Goal: Task Accomplishment & Management: Manage account settings

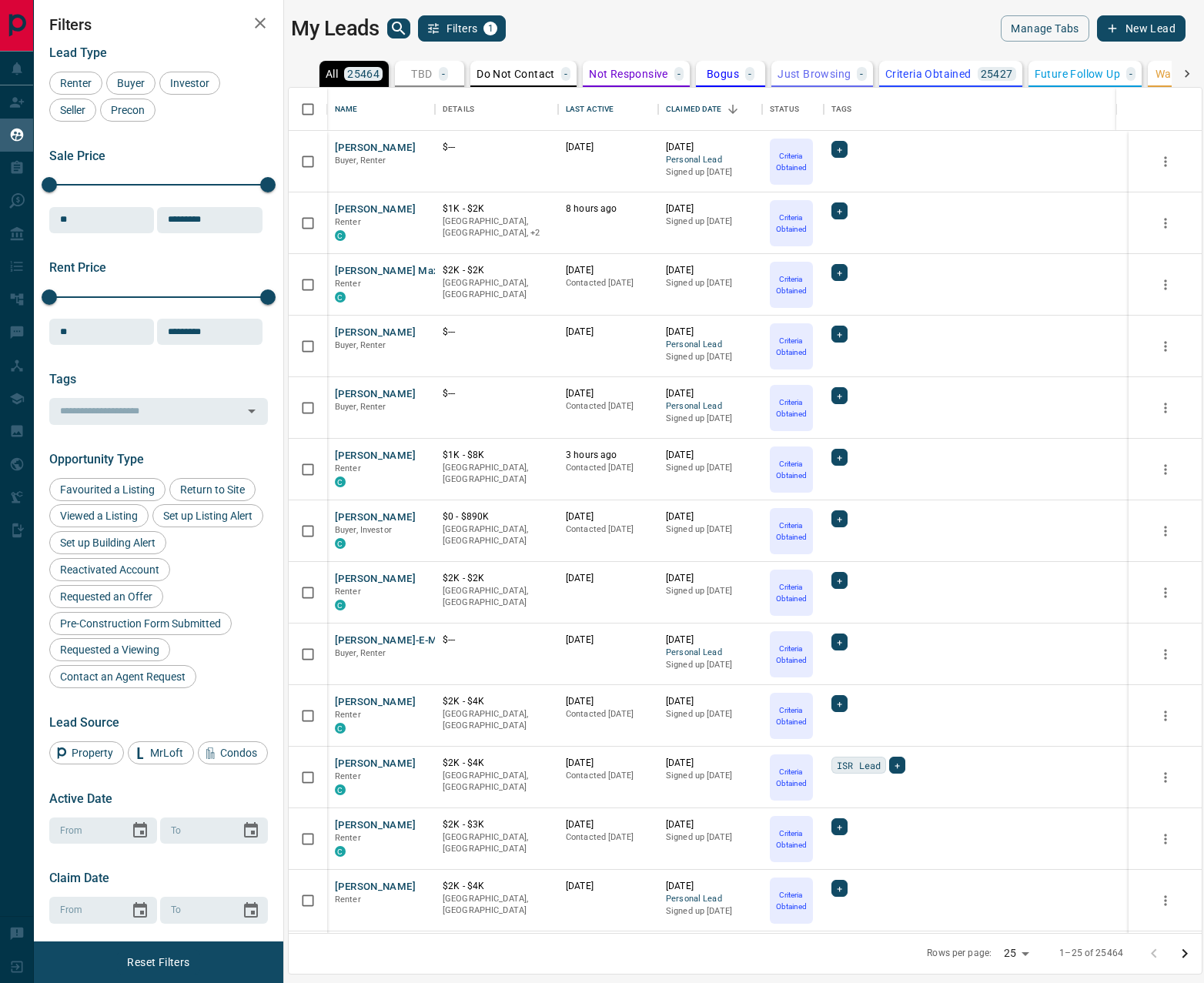
scroll to position [834, 901]
click at [251, 16] on icon "button" at bounding box center [260, 22] width 18 height 18
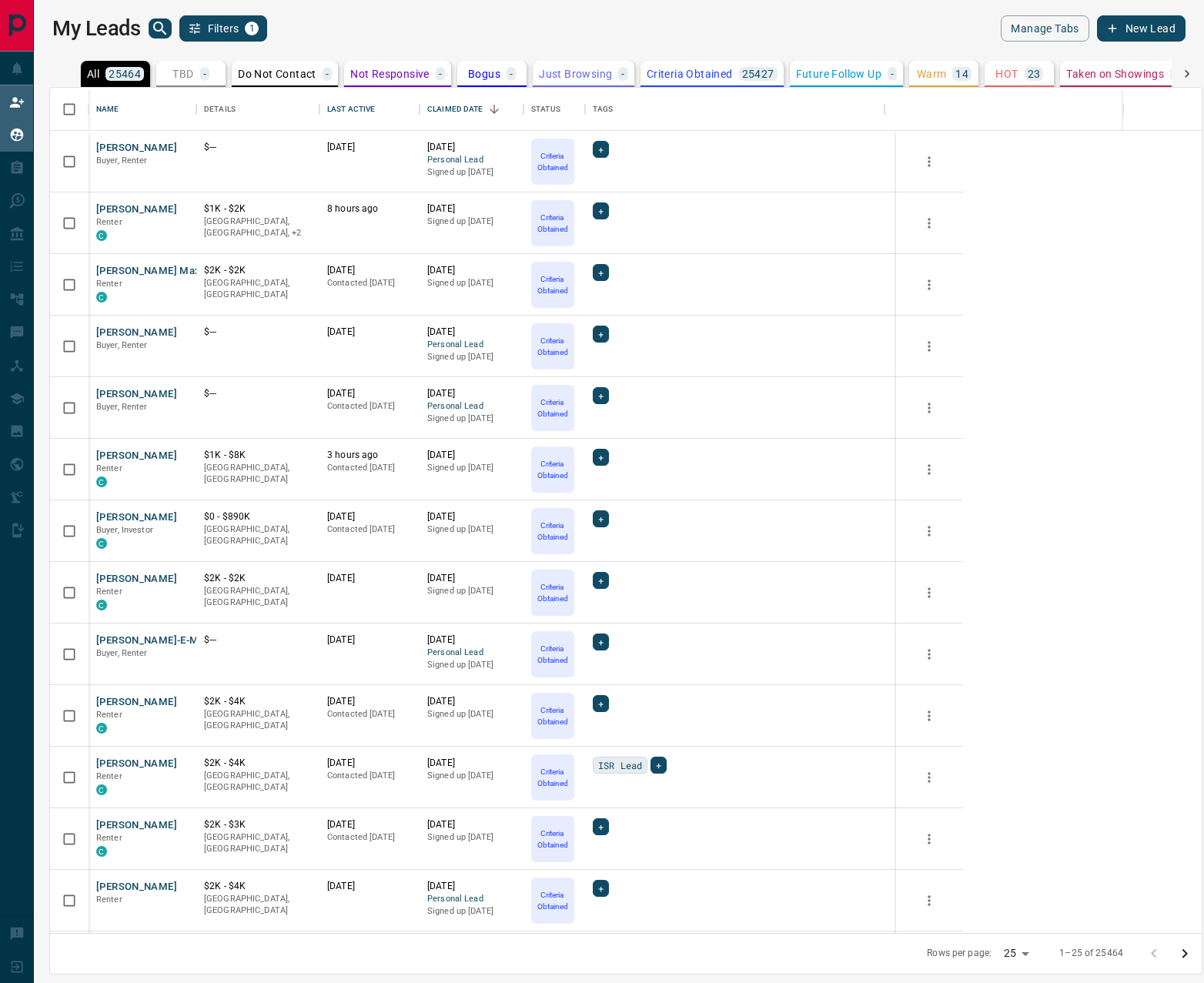
scroll to position [834, 1140]
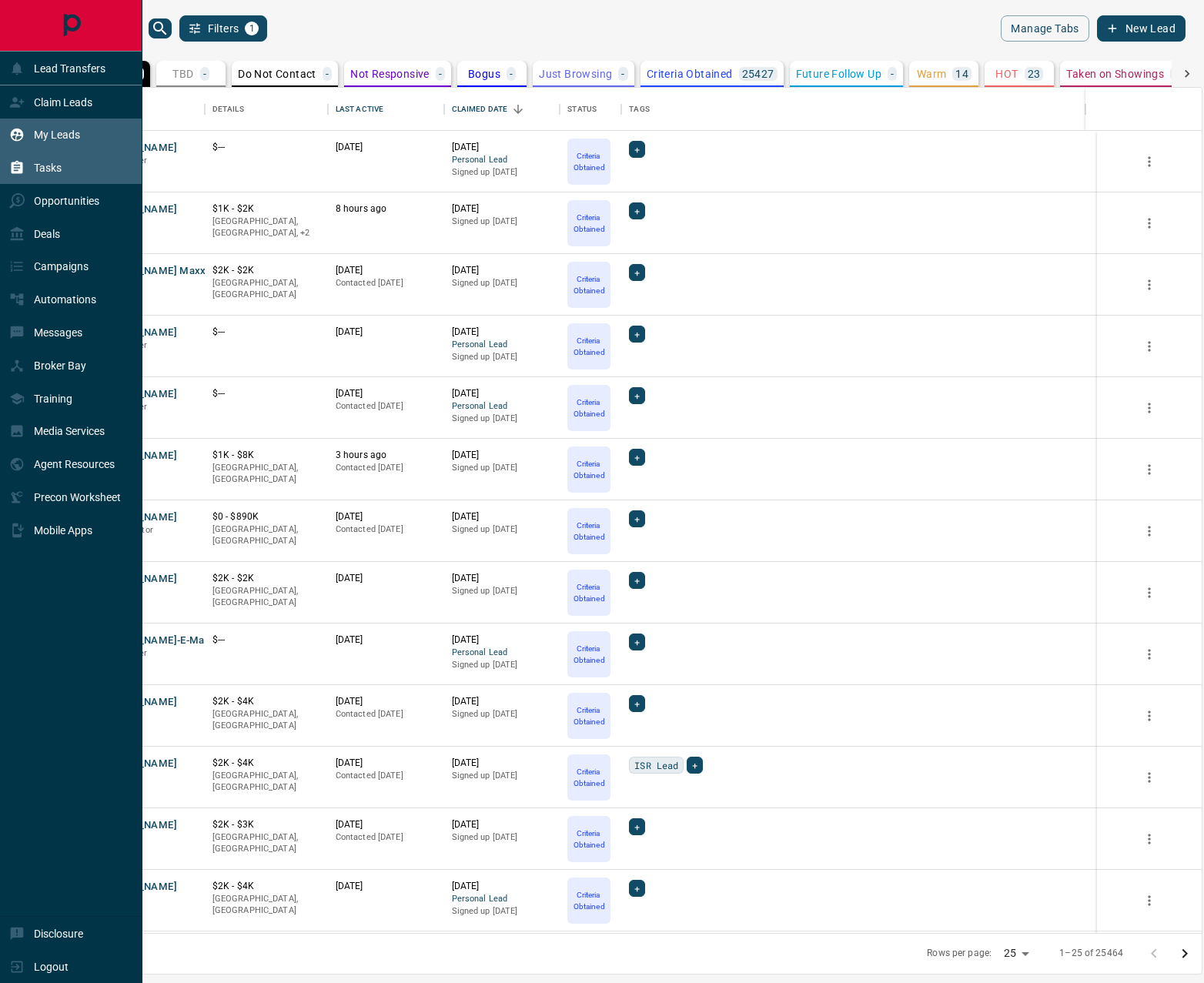
click at [42, 169] on p "Tasks" at bounding box center [47, 167] width 28 height 12
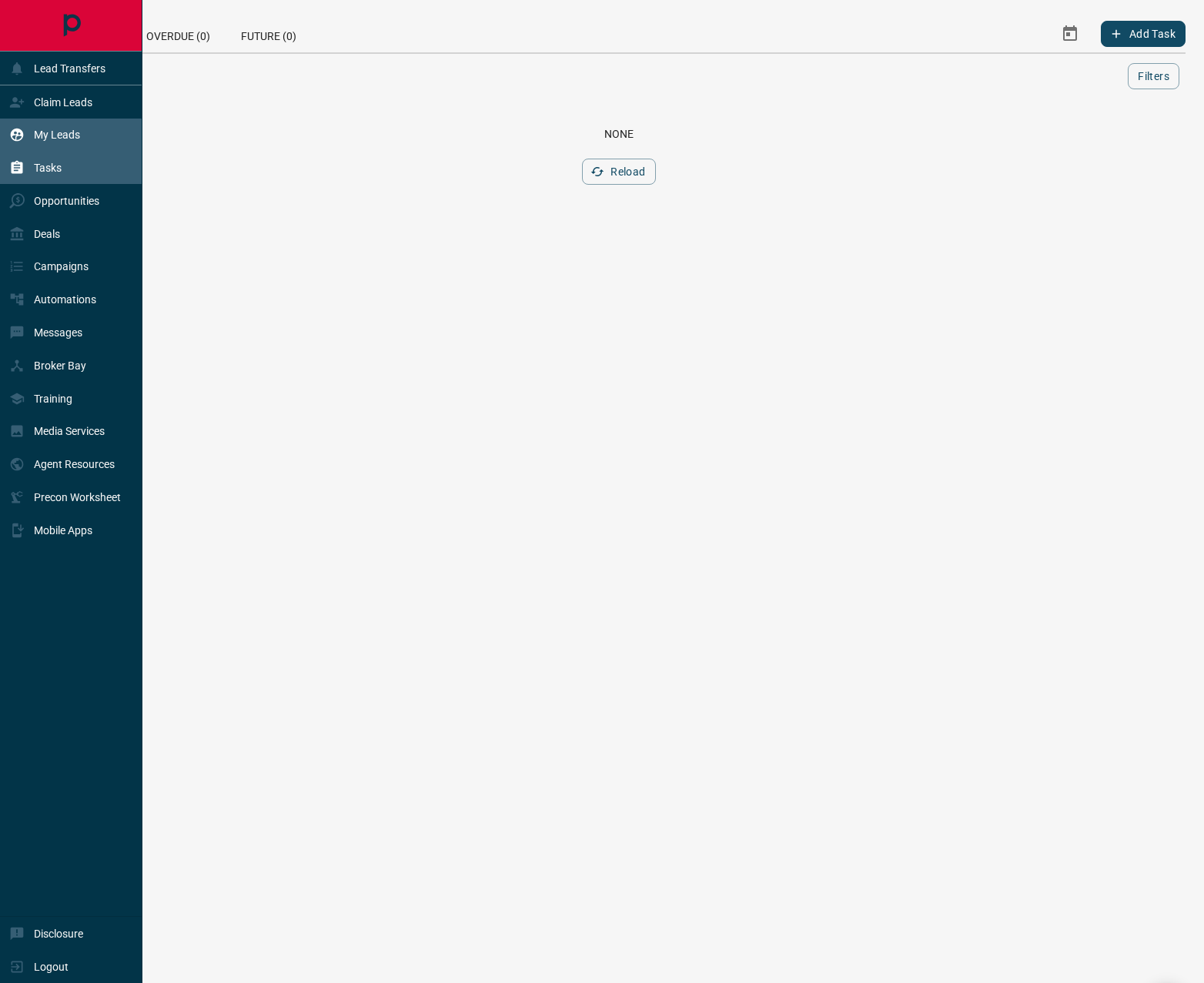
click at [63, 141] on p "My Leads" at bounding box center [57, 135] width 47 height 12
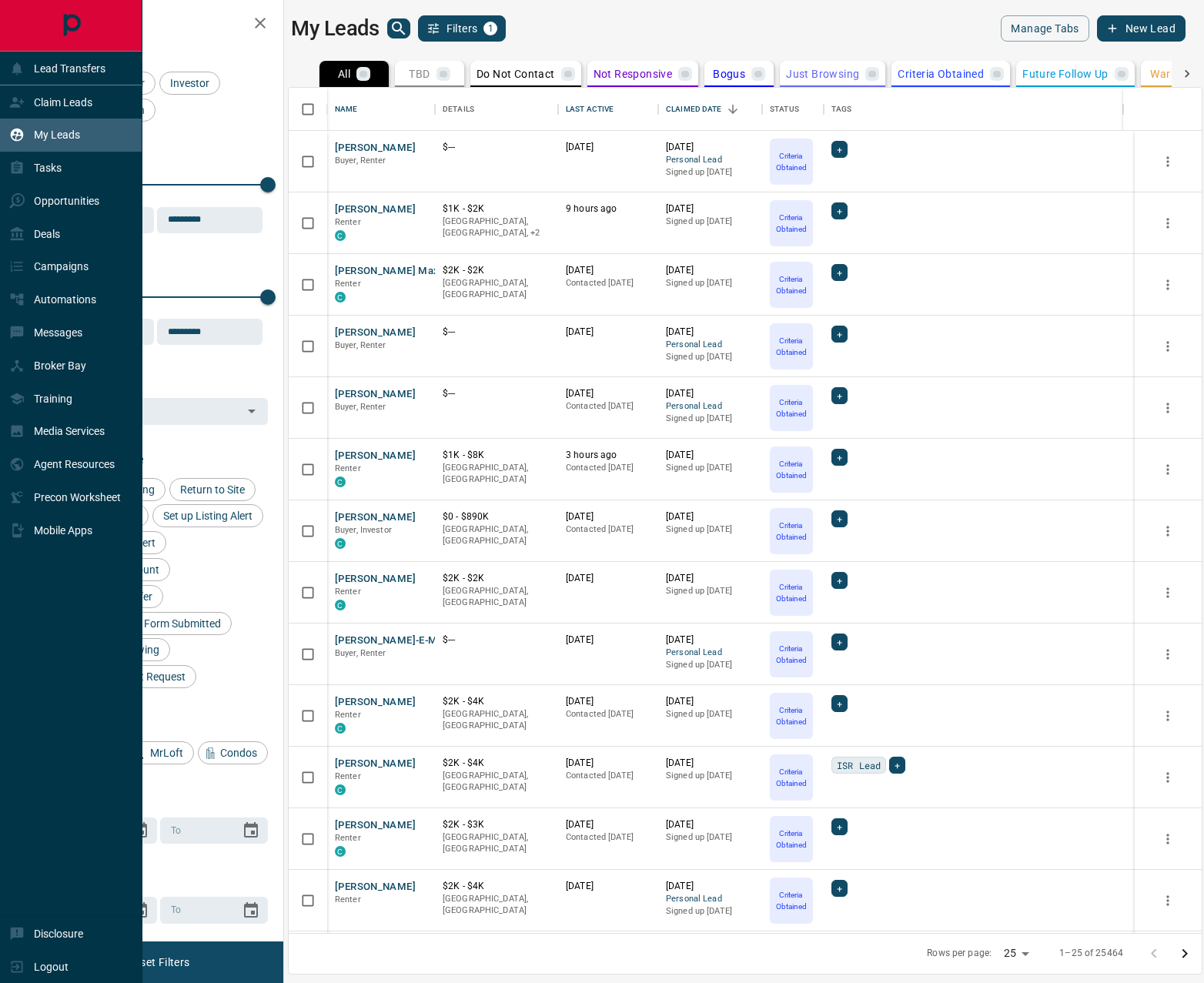
scroll to position [834, 901]
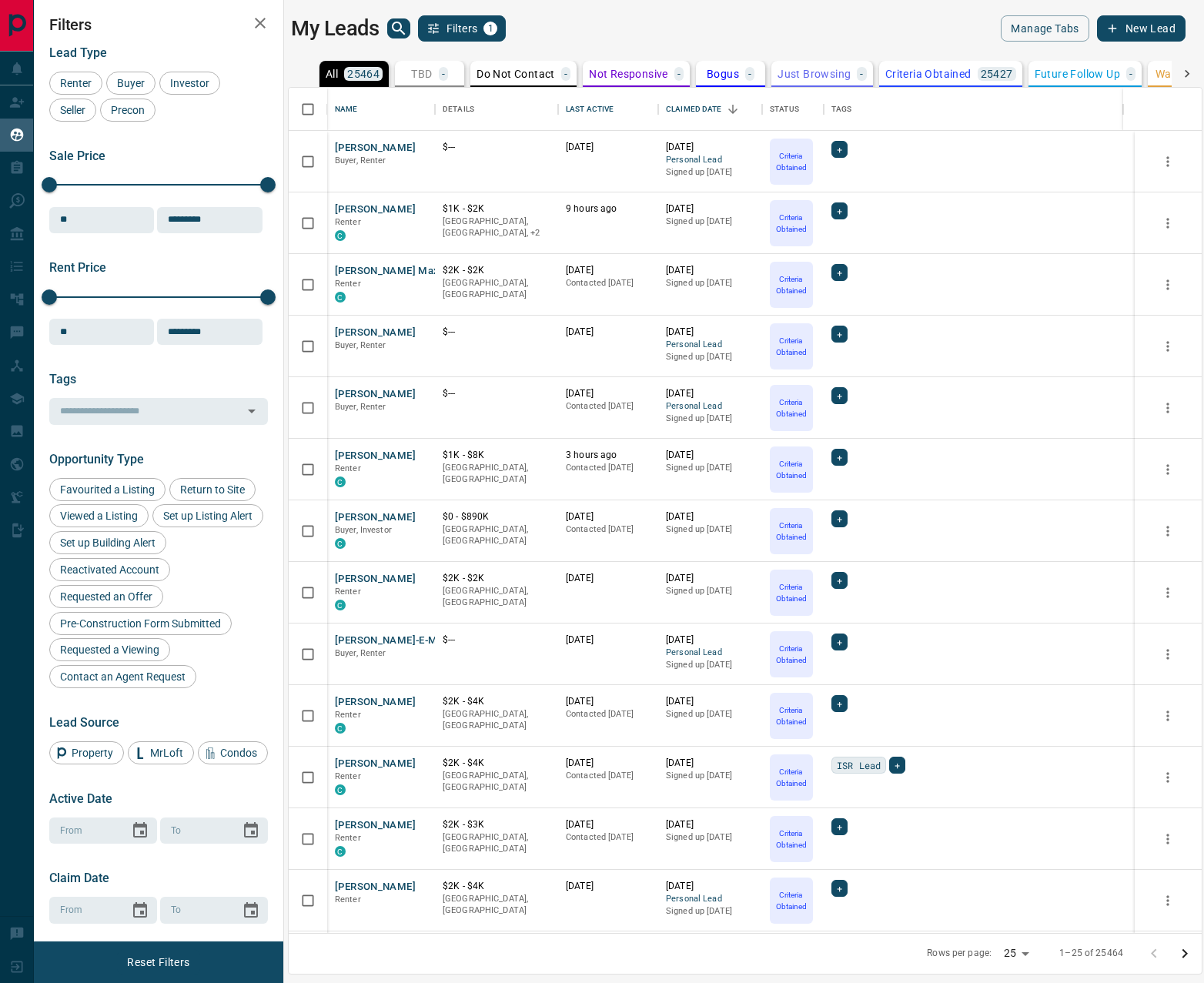
click at [1182, 71] on icon at bounding box center [1188, 74] width 16 height 16
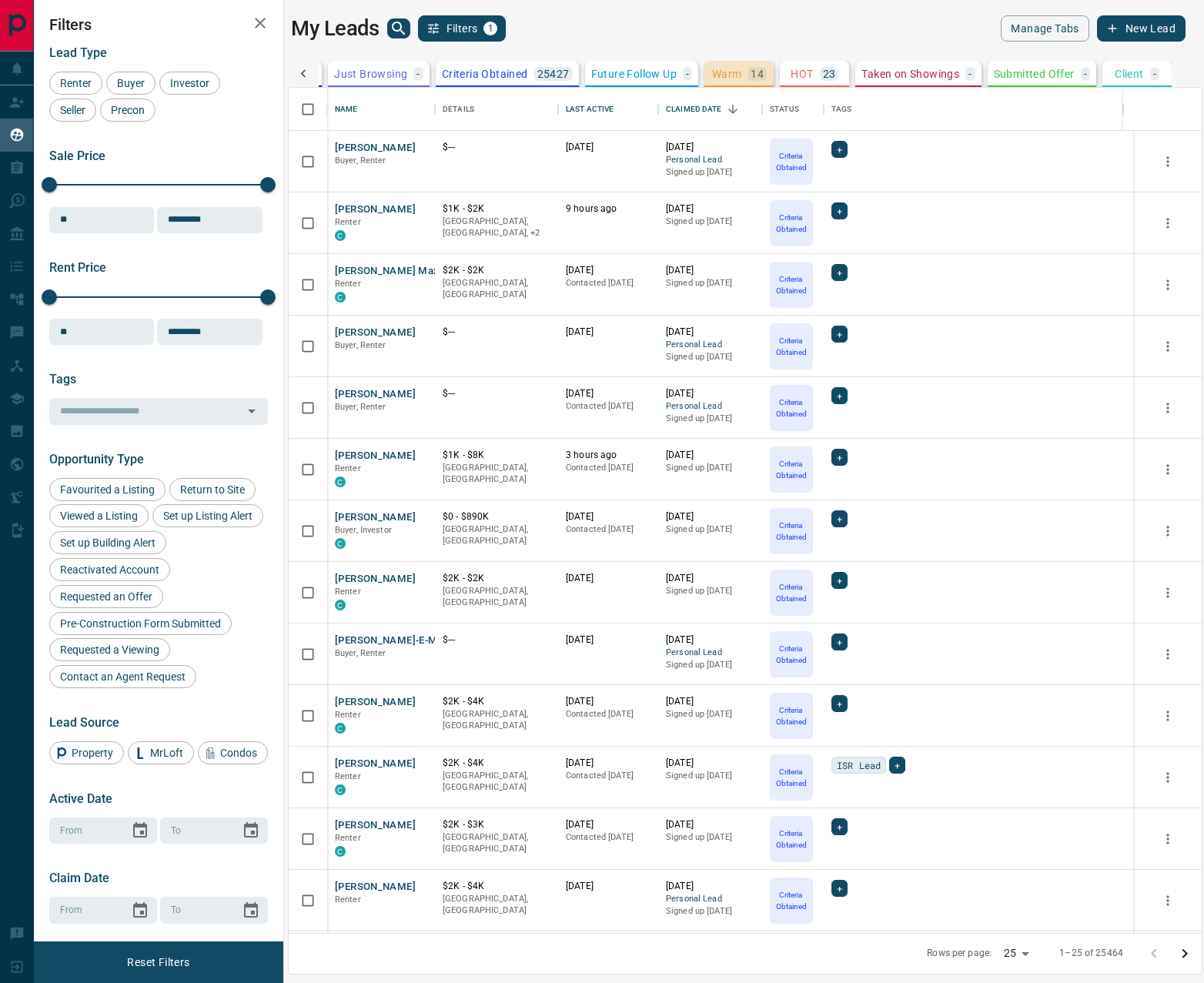
click at [731, 75] on p "Warm" at bounding box center [727, 73] width 30 height 10
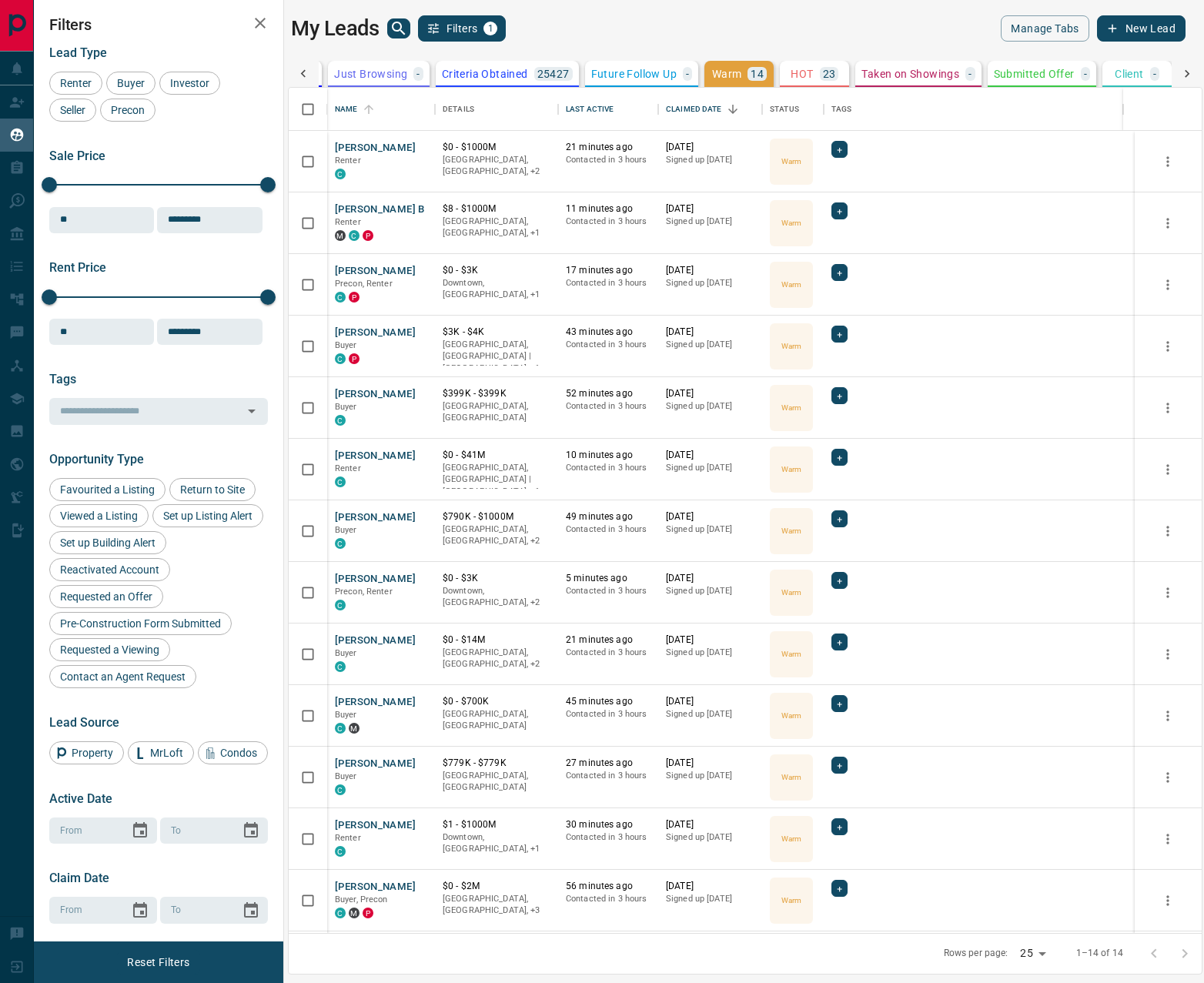
scroll to position [845, 913]
click at [1188, 71] on icon at bounding box center [1188, 74] width 16 height 16
click at [317, 70] on div at bounding box center [304, 74] width 31 height 26
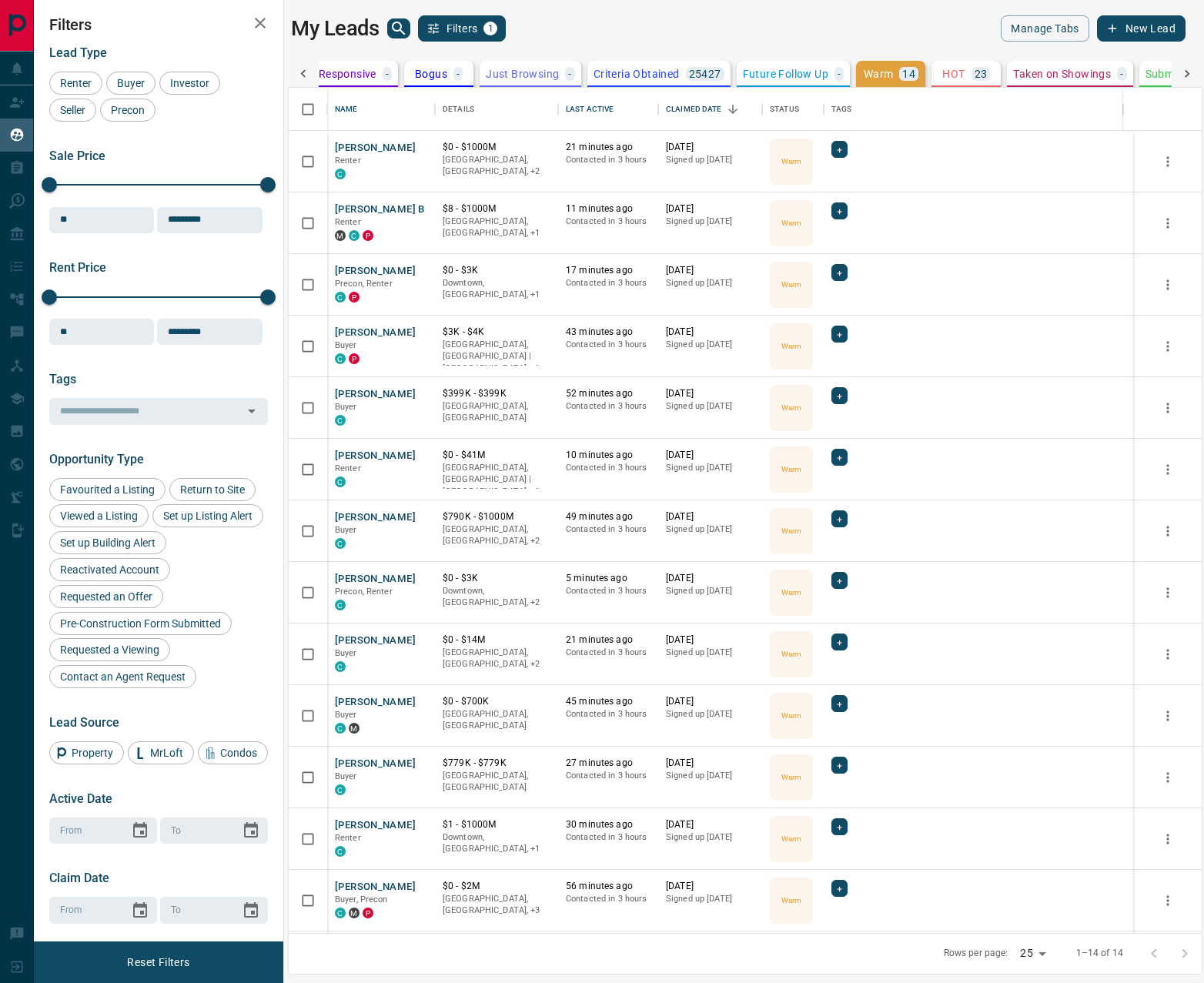
scroll to position [0, 0]
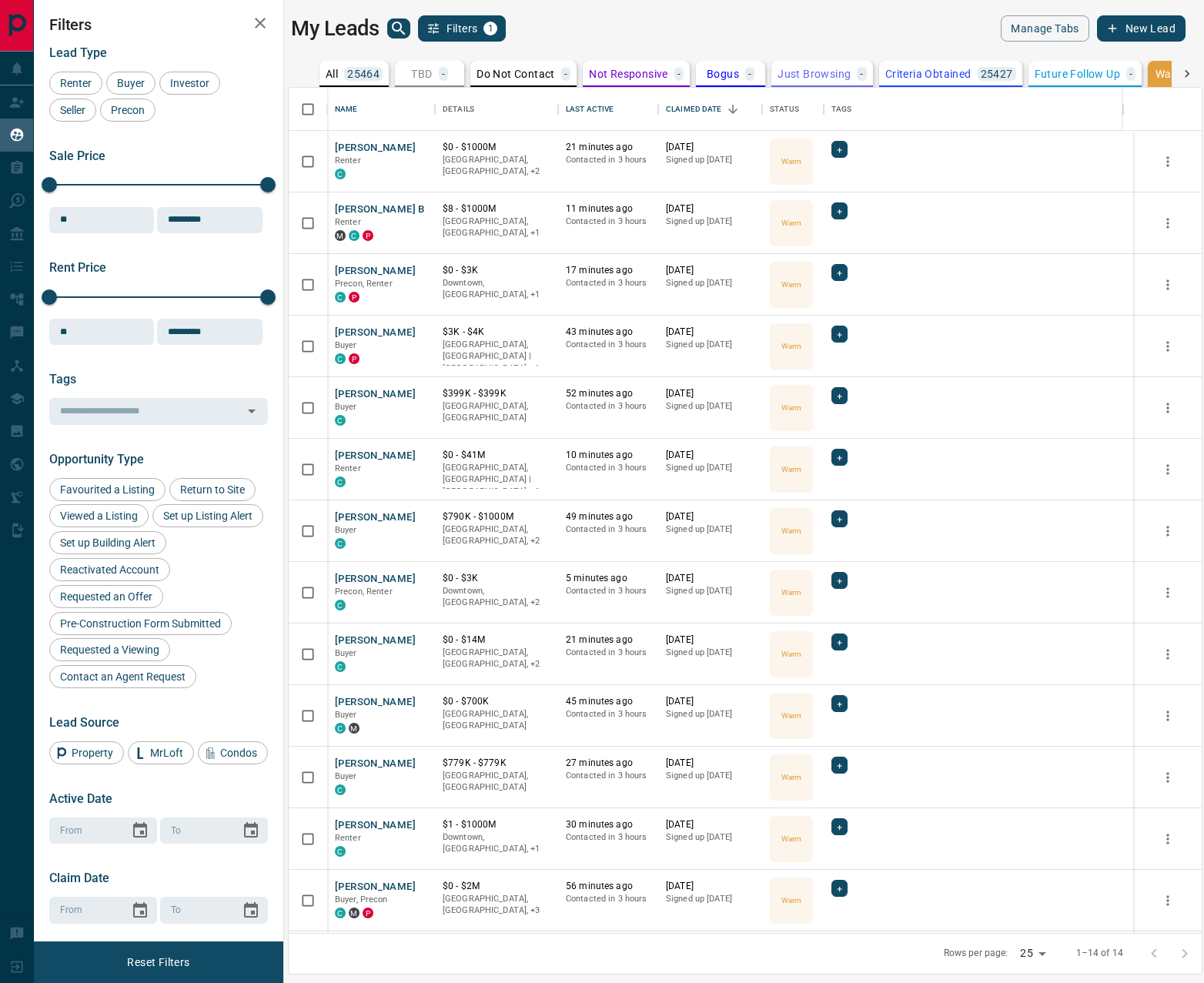
click at [1181, 78] on icon at bounding box center [1188, 74] width 16 height 16
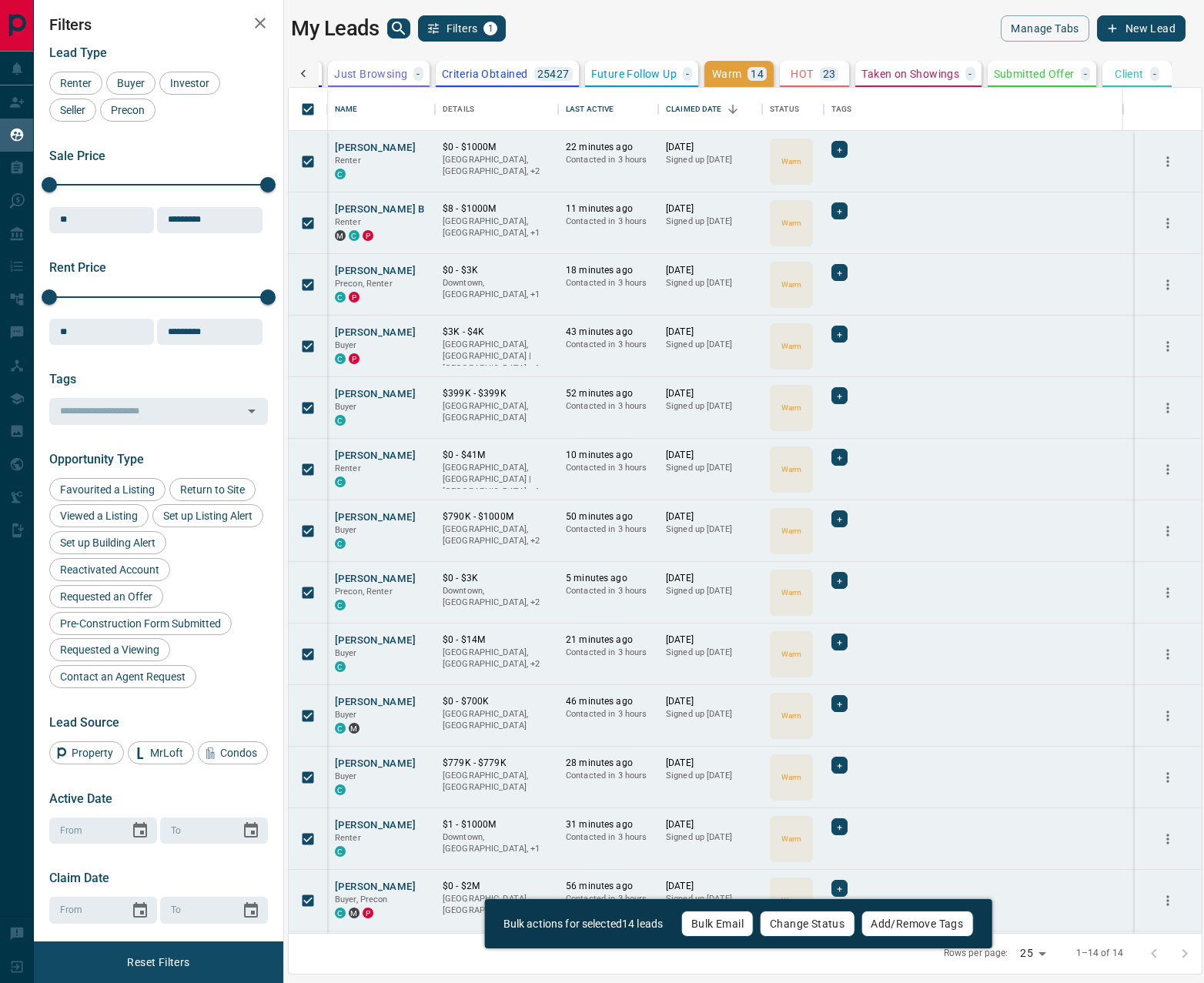
click at [816, 923] on button "Change Status" at bounding box center [807, 924] width 95 height 26
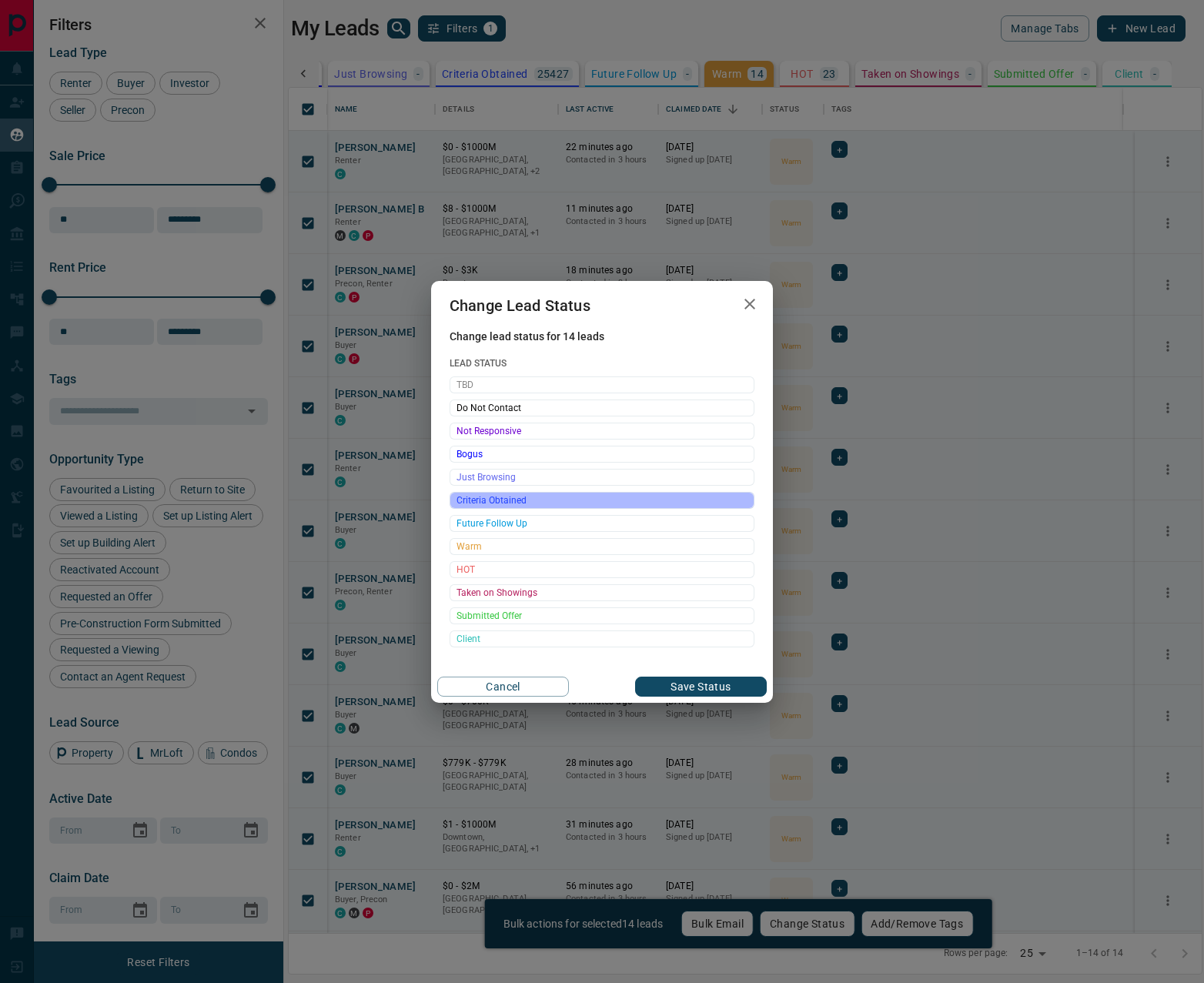
click at [515, 500] on span "Criteria Obtained" at bounding box center [601, 500] width 291 height 16
click at [507, 570] on span "HOT" at bounding box center [601, 570] width 291 height 16
click at [665, 691] on button "Save Status" at bounding box center [701, 686] width 132 height 20
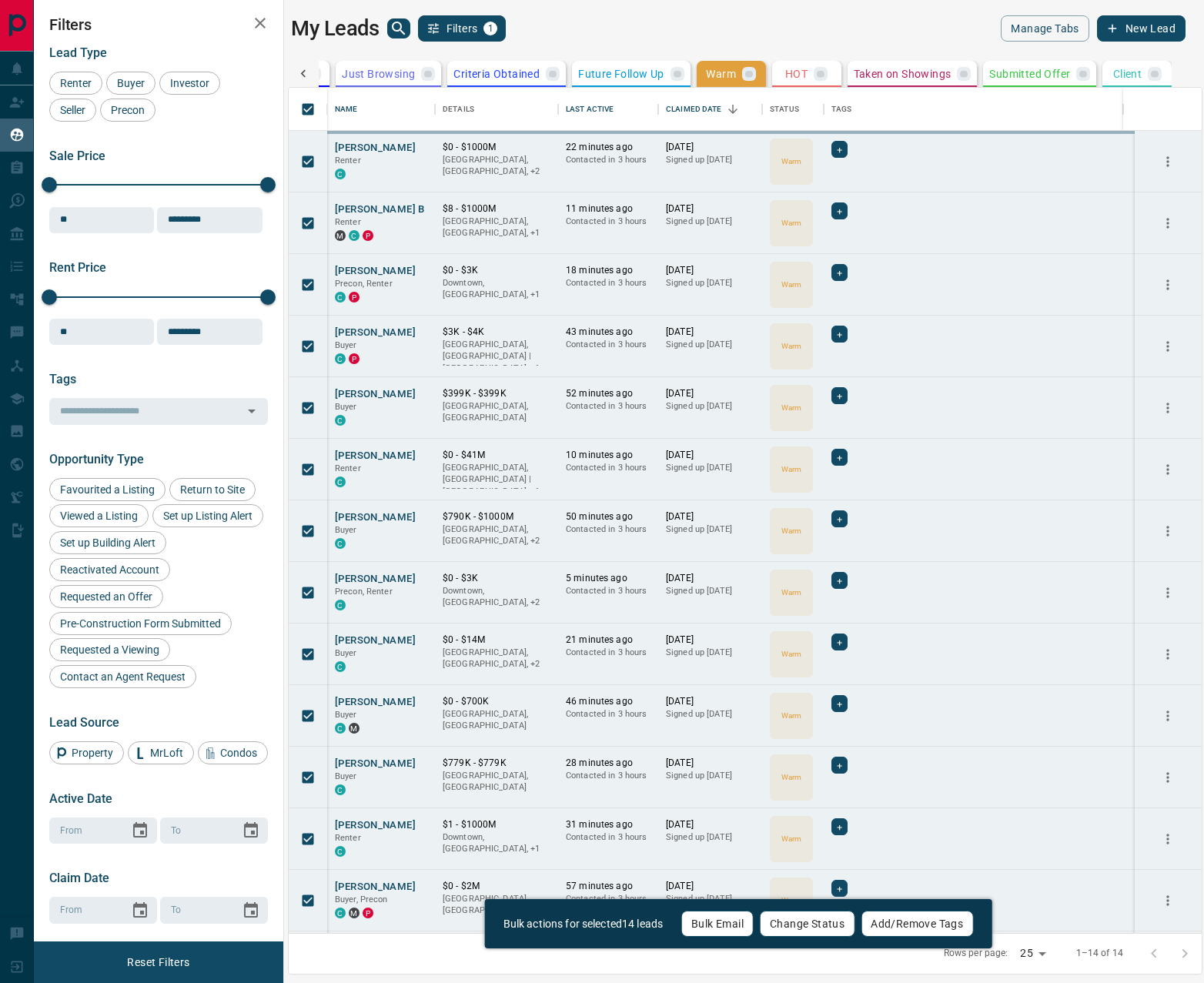
scroll to position [0, 446]
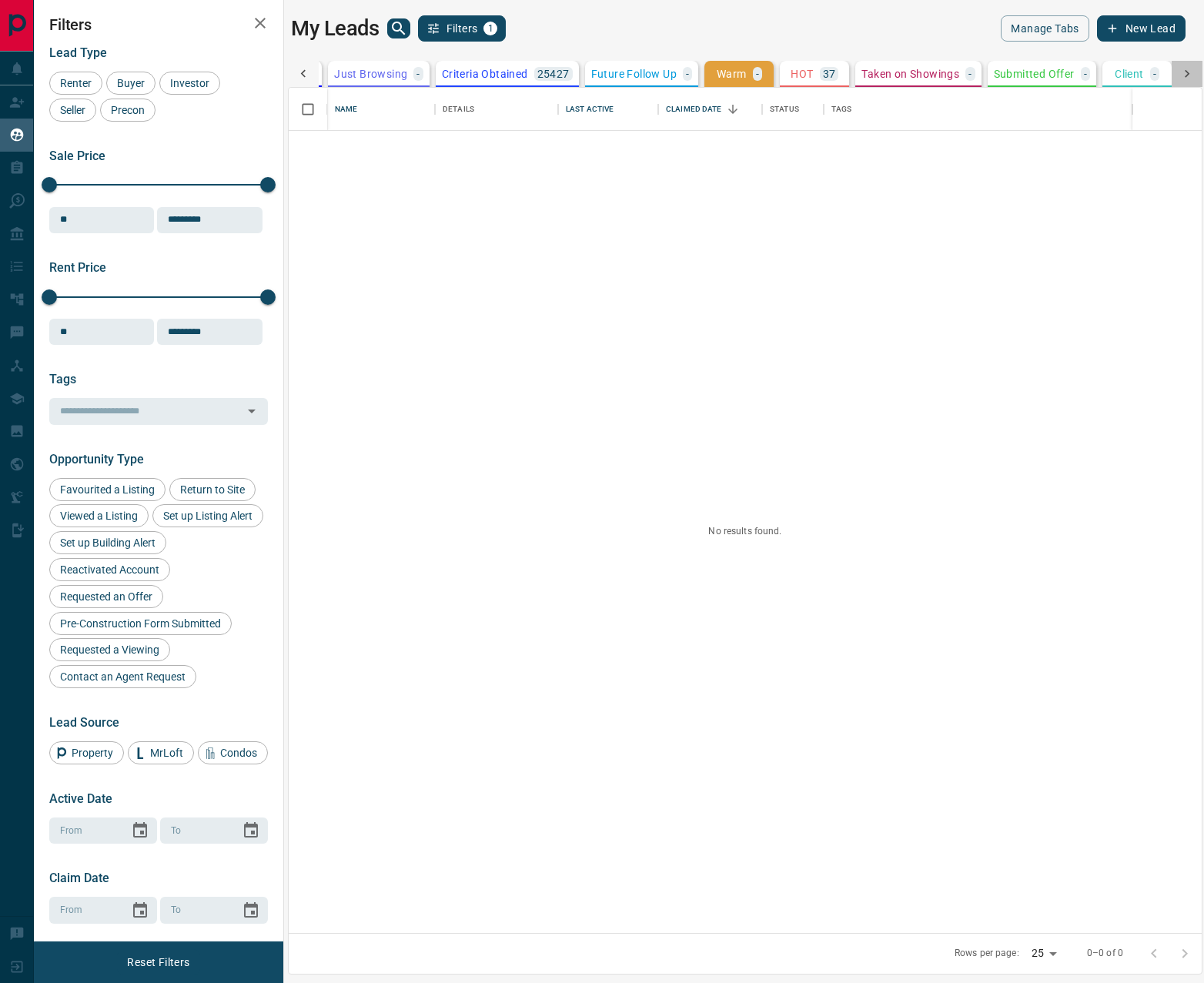
click at [1189, 75] on icon at bounding box center [1188, 74] width 16 height 16
click at [308, 71] on icon at bounding box center [304, 74] width 16 height 16
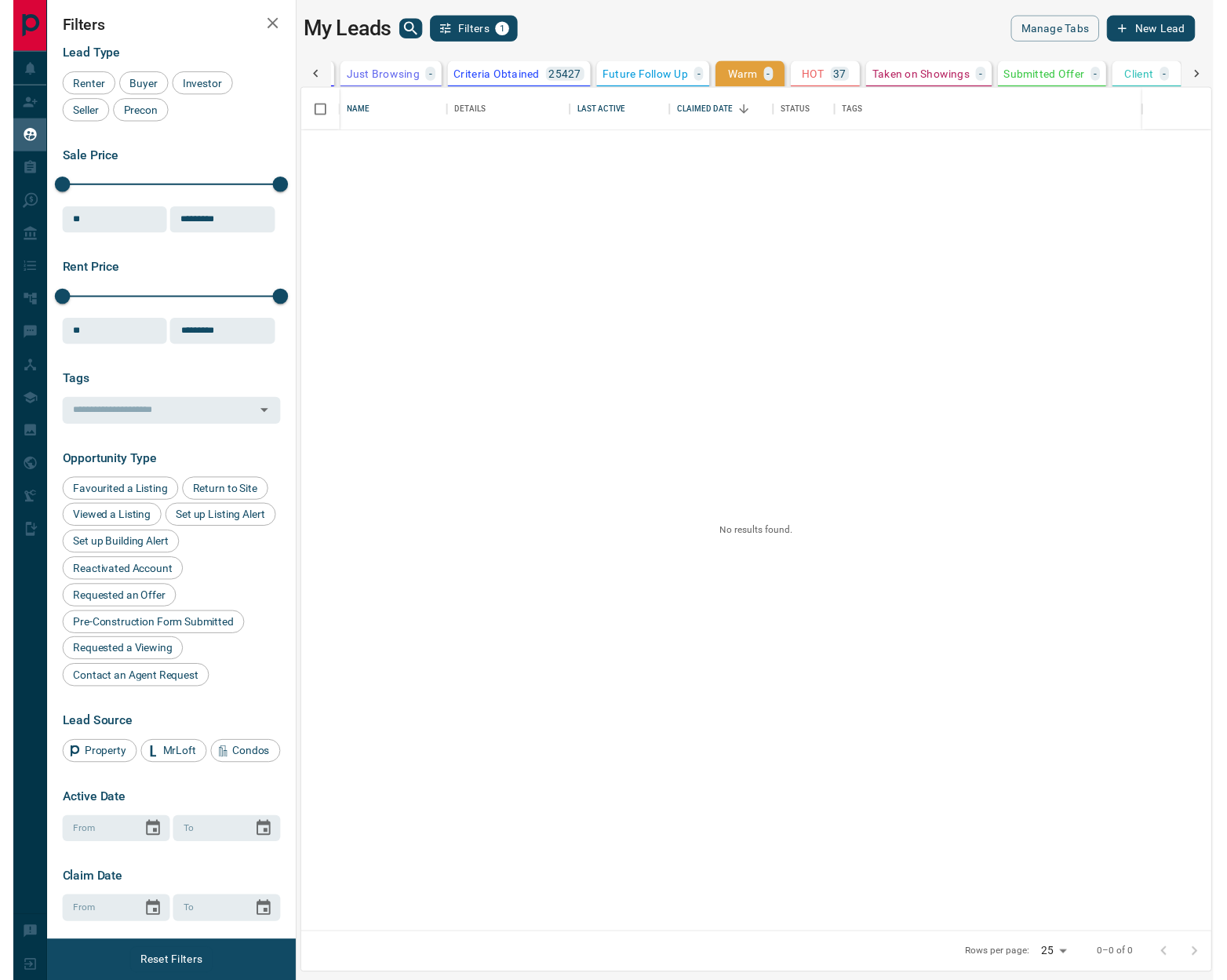
scroll to position [0, 0]
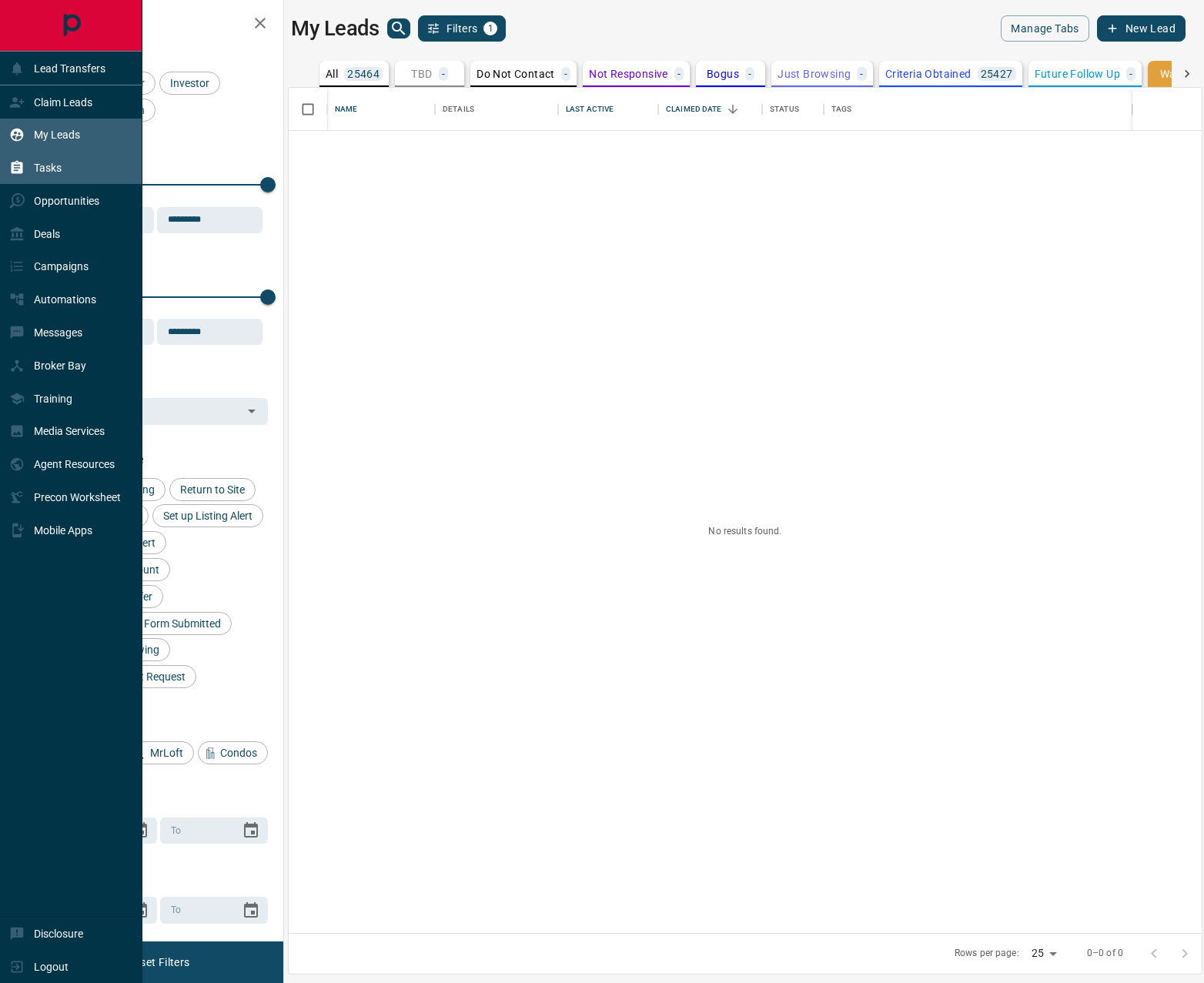
click at [61, 170] on p "Tasks" at bounding box center [47, 167] width 28 height 12
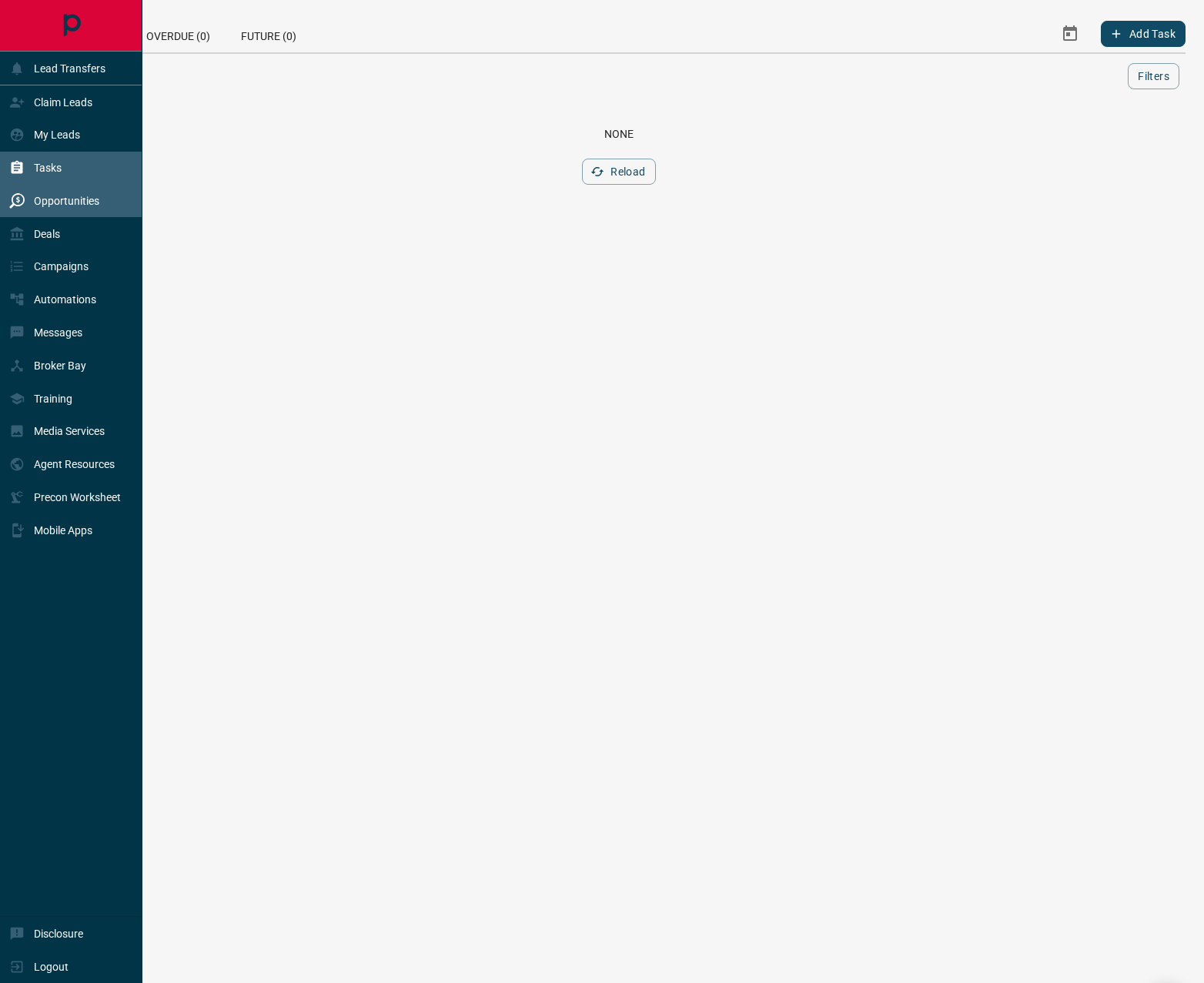
click at [53, 200] on p "Opportunities" at bounding box center [66, 201] width 66 height 12
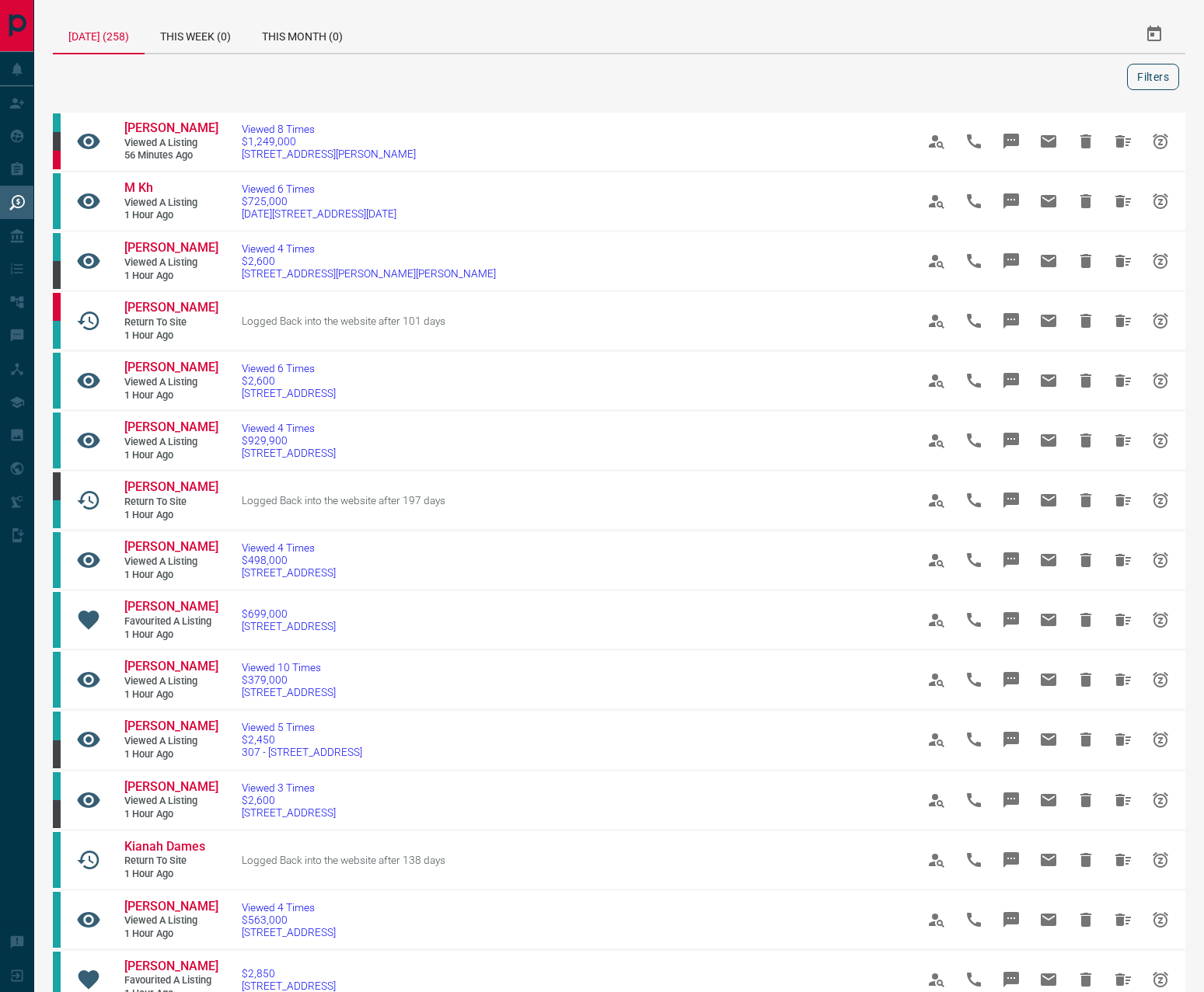
click at [1147, 76] on button "Filters" at bounding box center [1153, 77] width 52 height 26
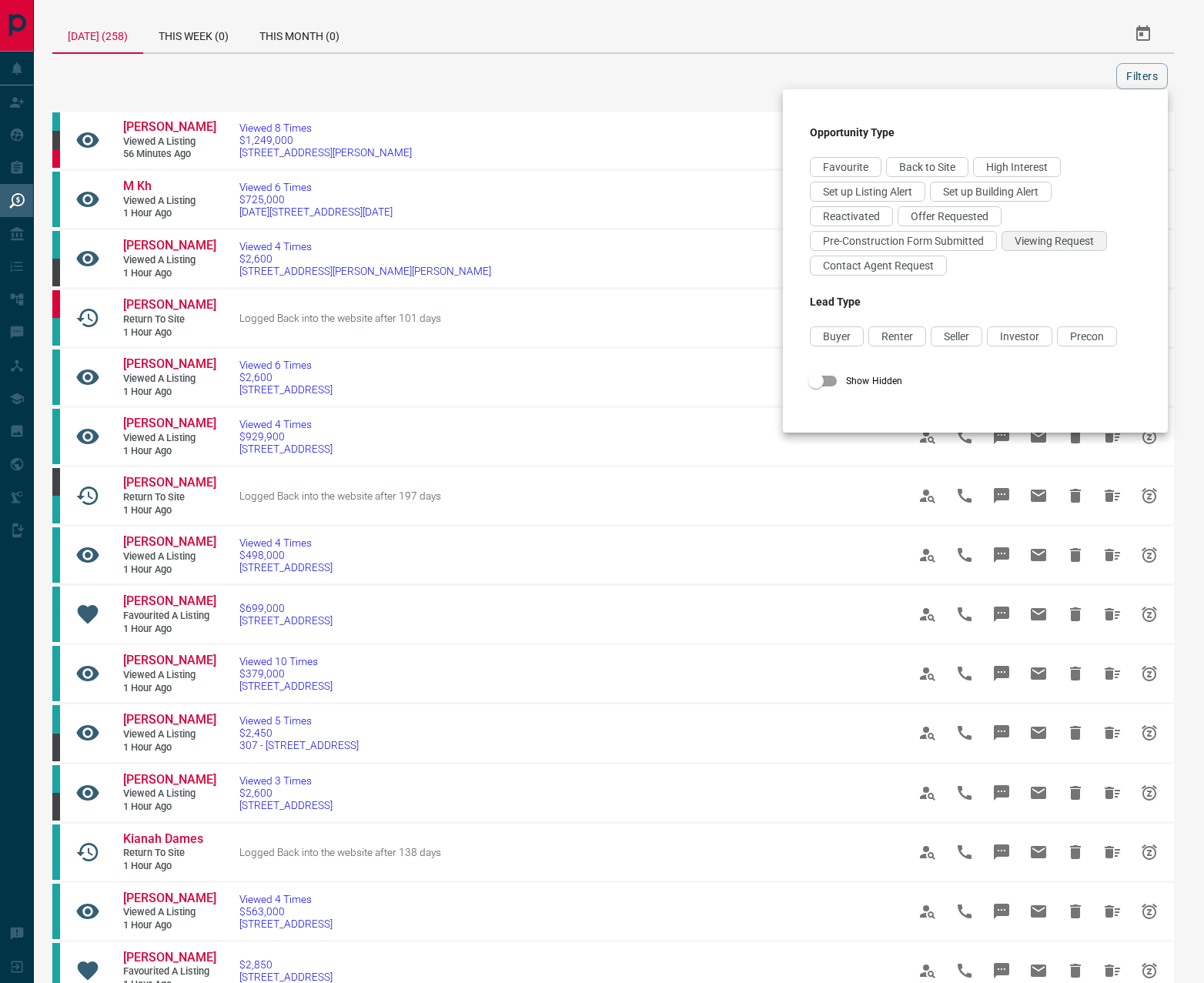
click at [1032, 236] on span "Viewing Request" at bounding box center [1055, 241] width 79 height 12
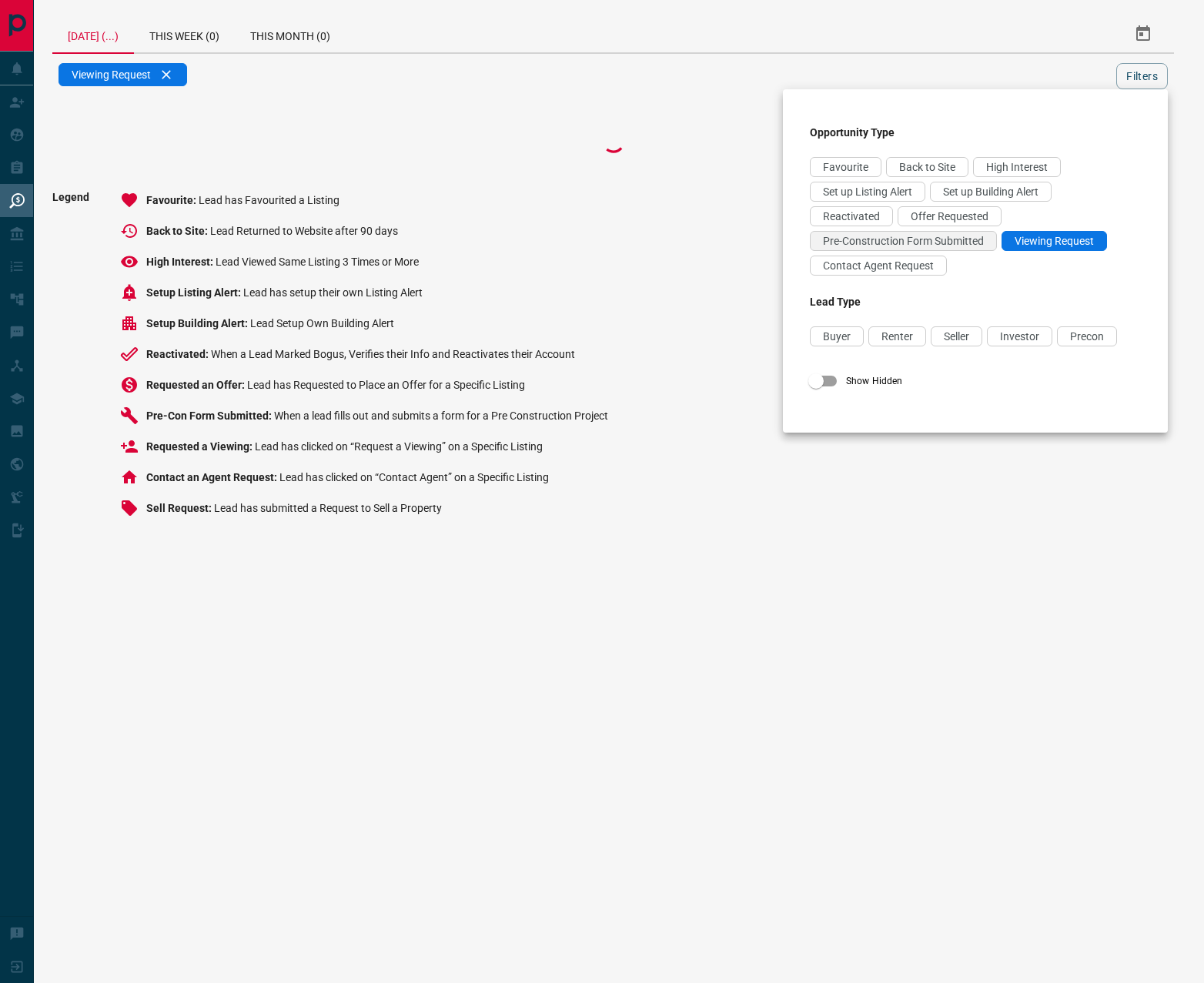
drag, startPoint x: 912, startPoint y: 271, endPoint x: 950, endPoint y: 237, distance: 51.0
click at [912, 270] on span "Contact Agent Request" at bounding box center [878, 266] width 111 height 12
click at [951, 215] on span "Offer Requested" at bounding box center [950, 216] width 78 height 12
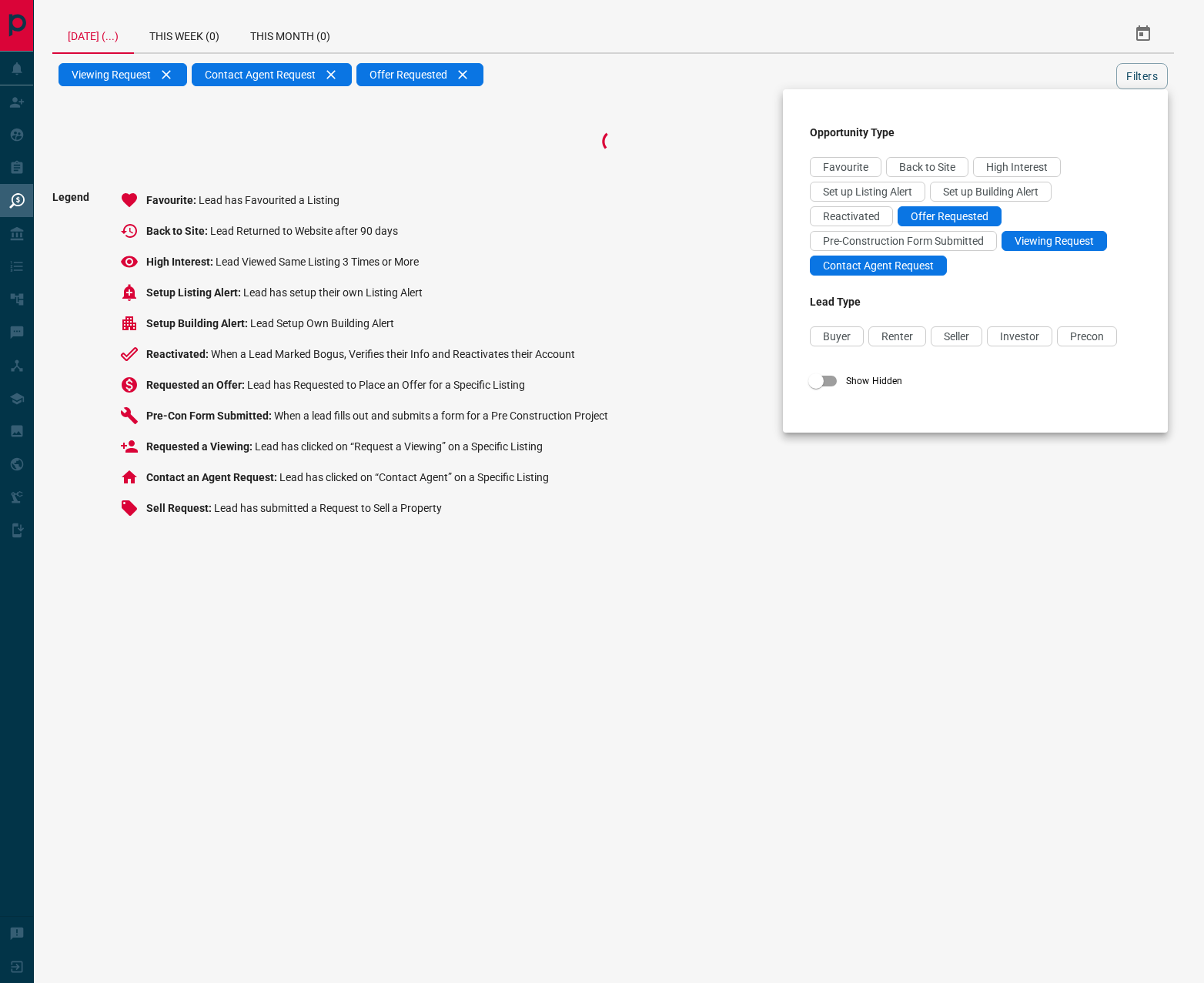
click at [1148, 77] on div at bounding box center [602, 492] width 1204 height 983
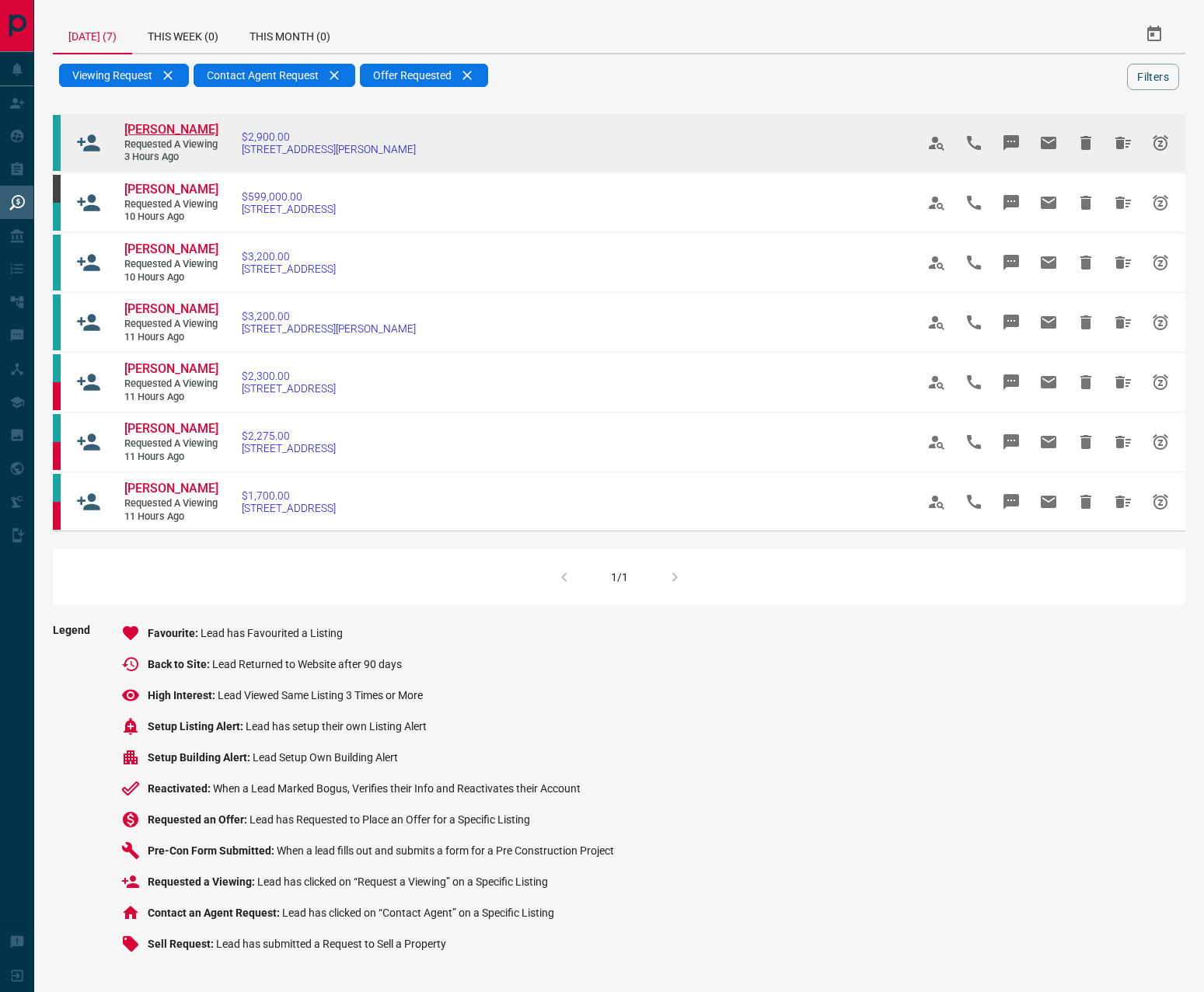
click at [165, 129] on span "[PERSON_NAME]" at bounding box center [172, 129] width 94 height 15
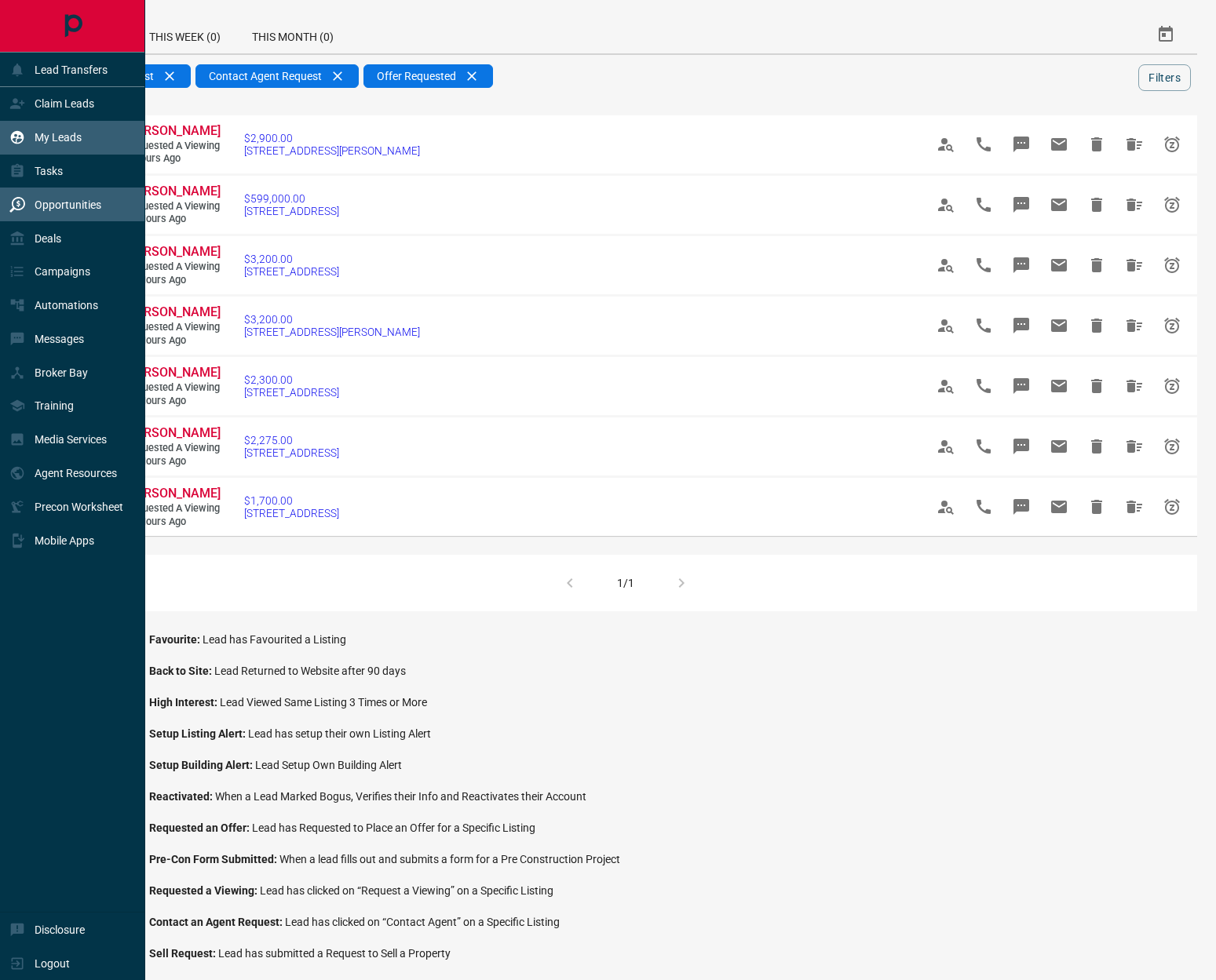
click at [47, 141] on p "My Leads" at bounding box center [58, 137] width 47 height 12
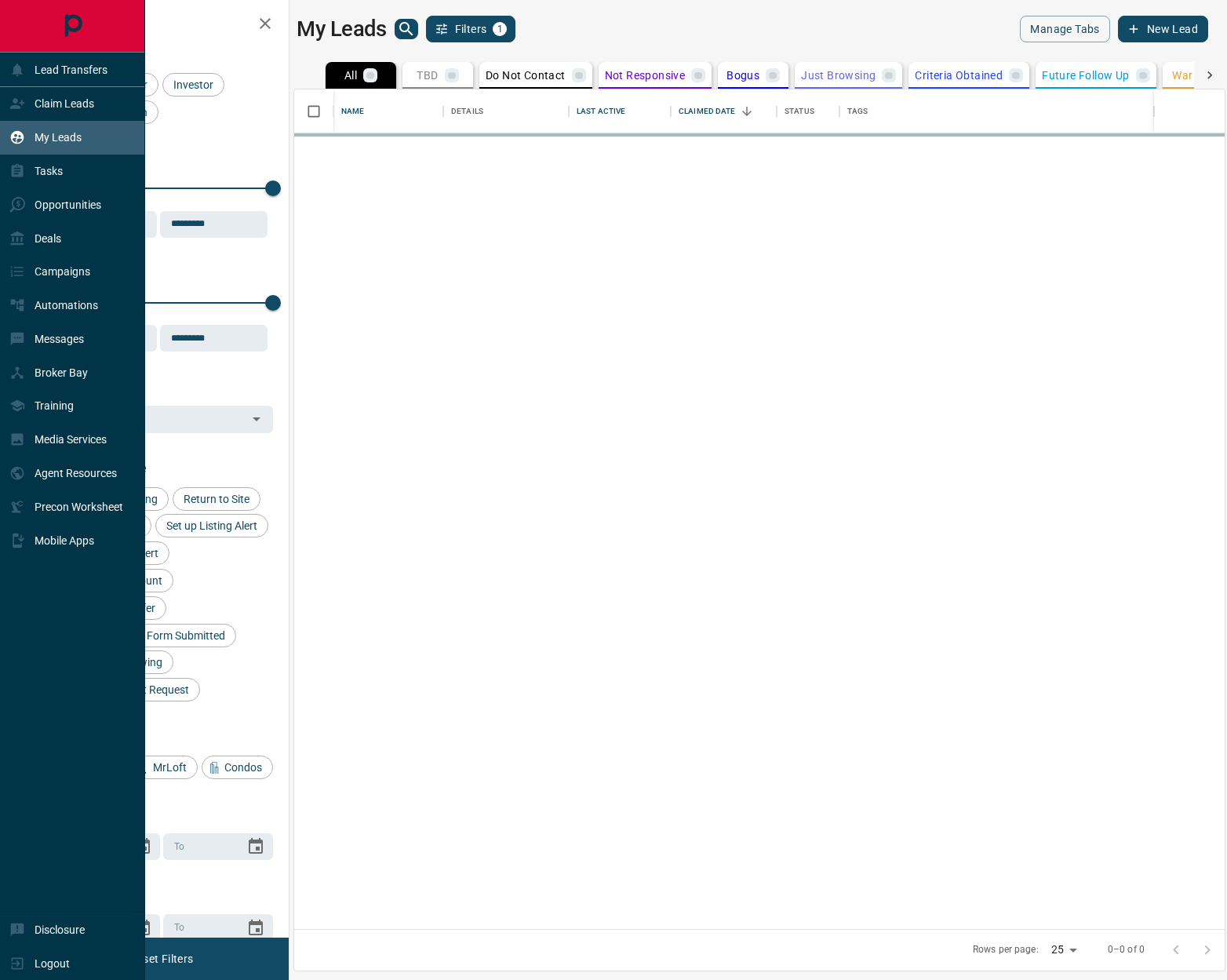
scroll to position [828, 918]
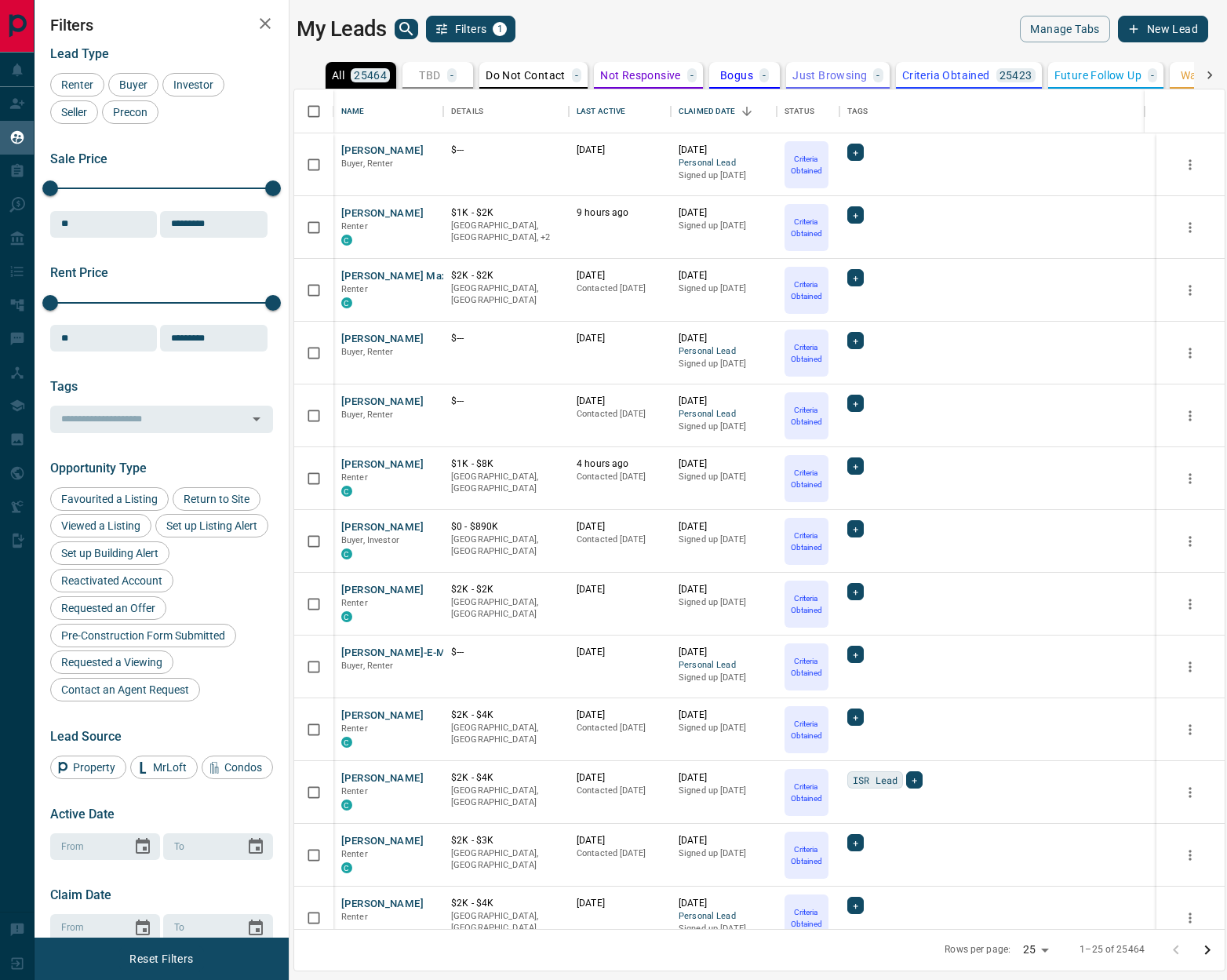
click at [1214, 70] on icon at bounding box center [1210, 76] width 16 height 16
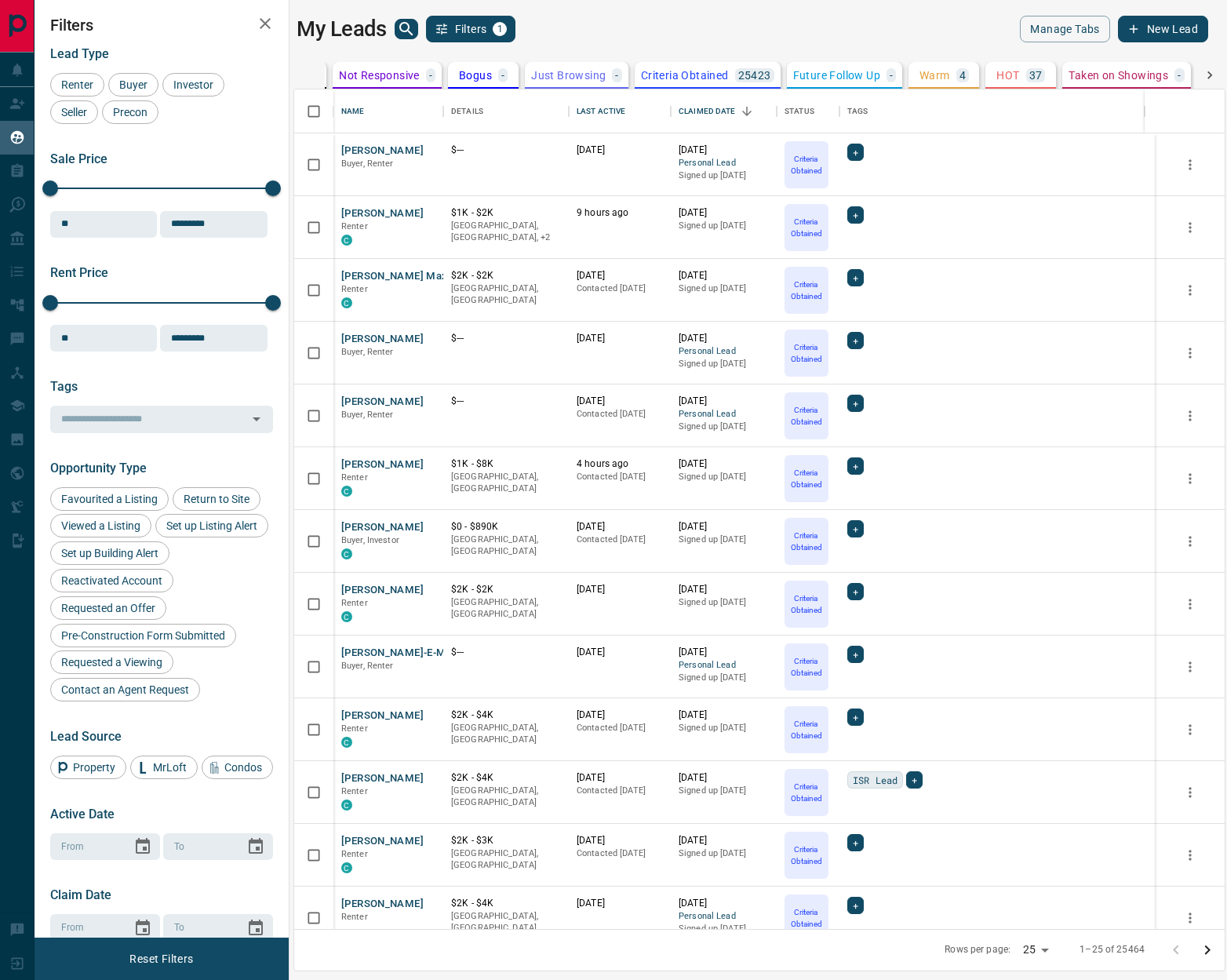
scroll to position [0, 455]
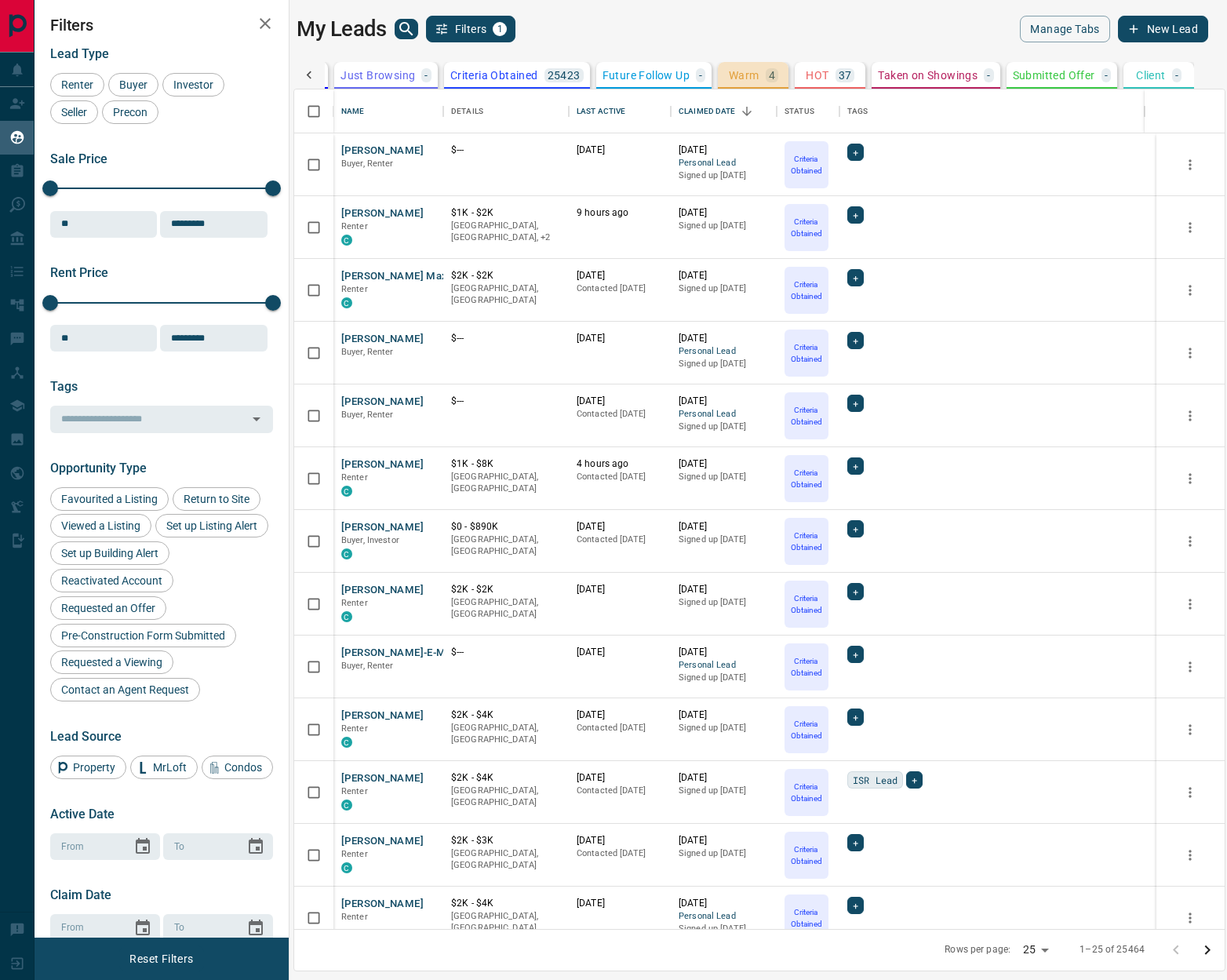
click at [746, 80] on p "Warm" at bounding box center [744, 75] width 31 height 11
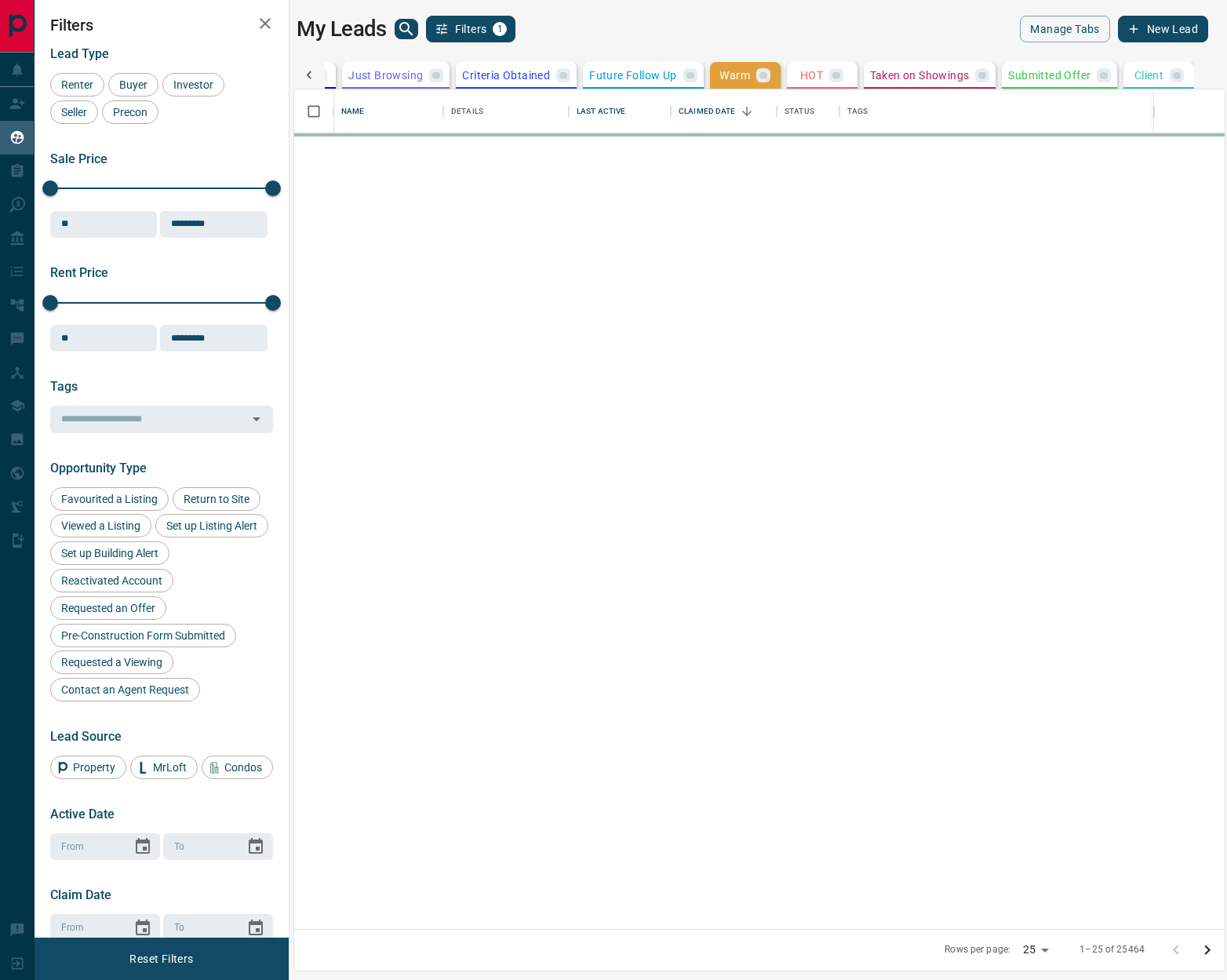
scroll to position [0, 454]
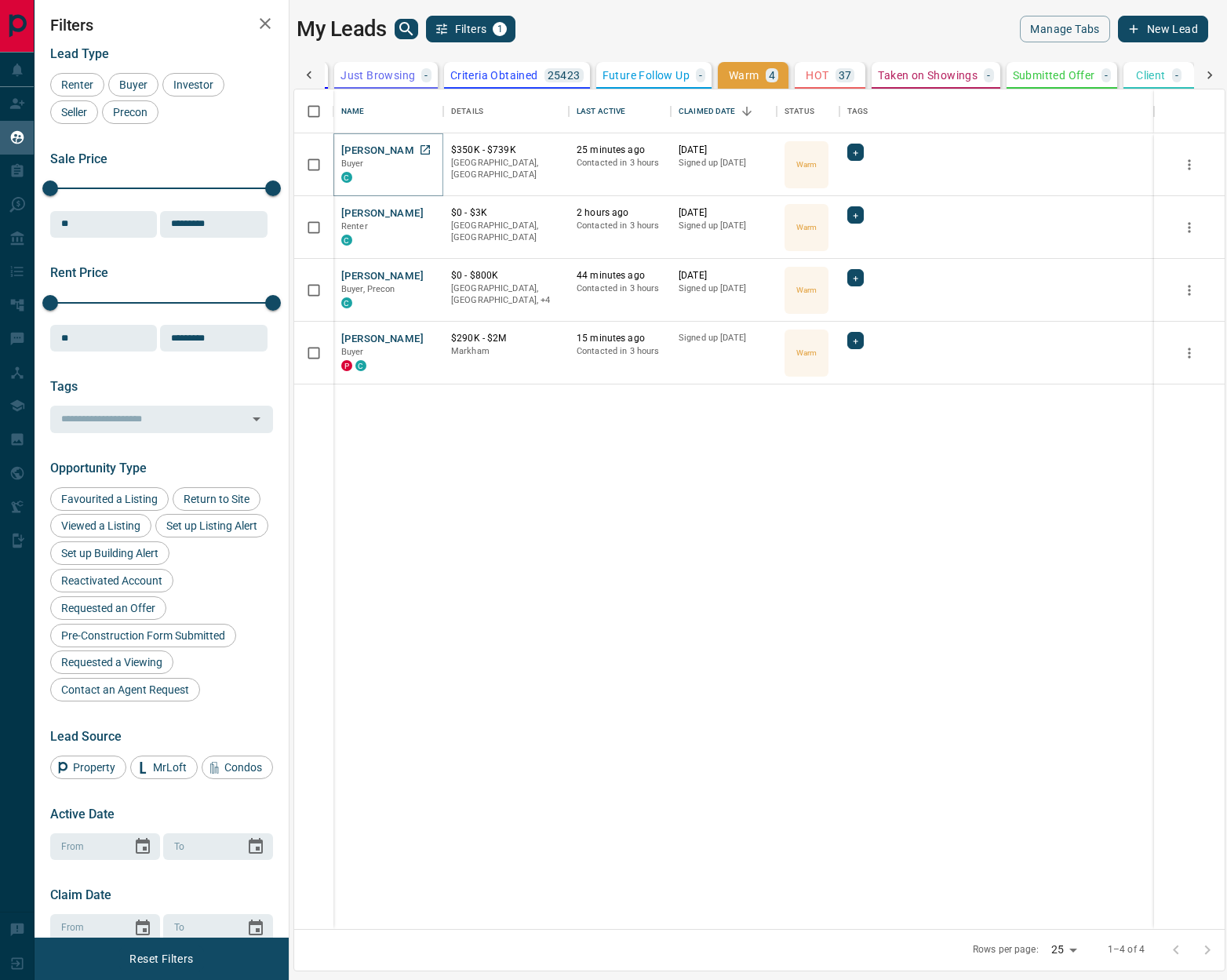
click at [396, 149] on button "[PERSON_NAME]" at bounding box center [382, 150] width 83 height 15
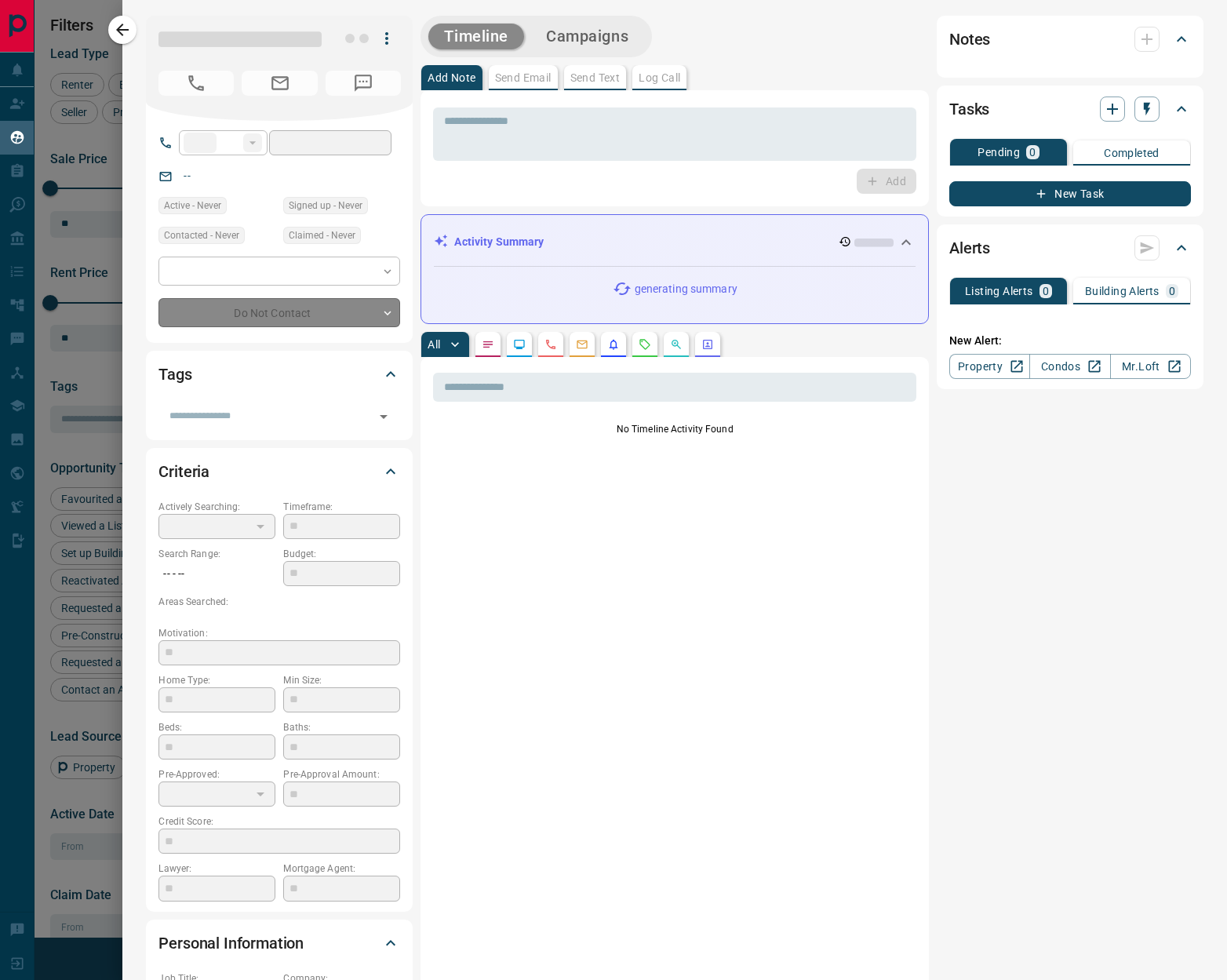
type input "**"
type input "**********"
type input "*"
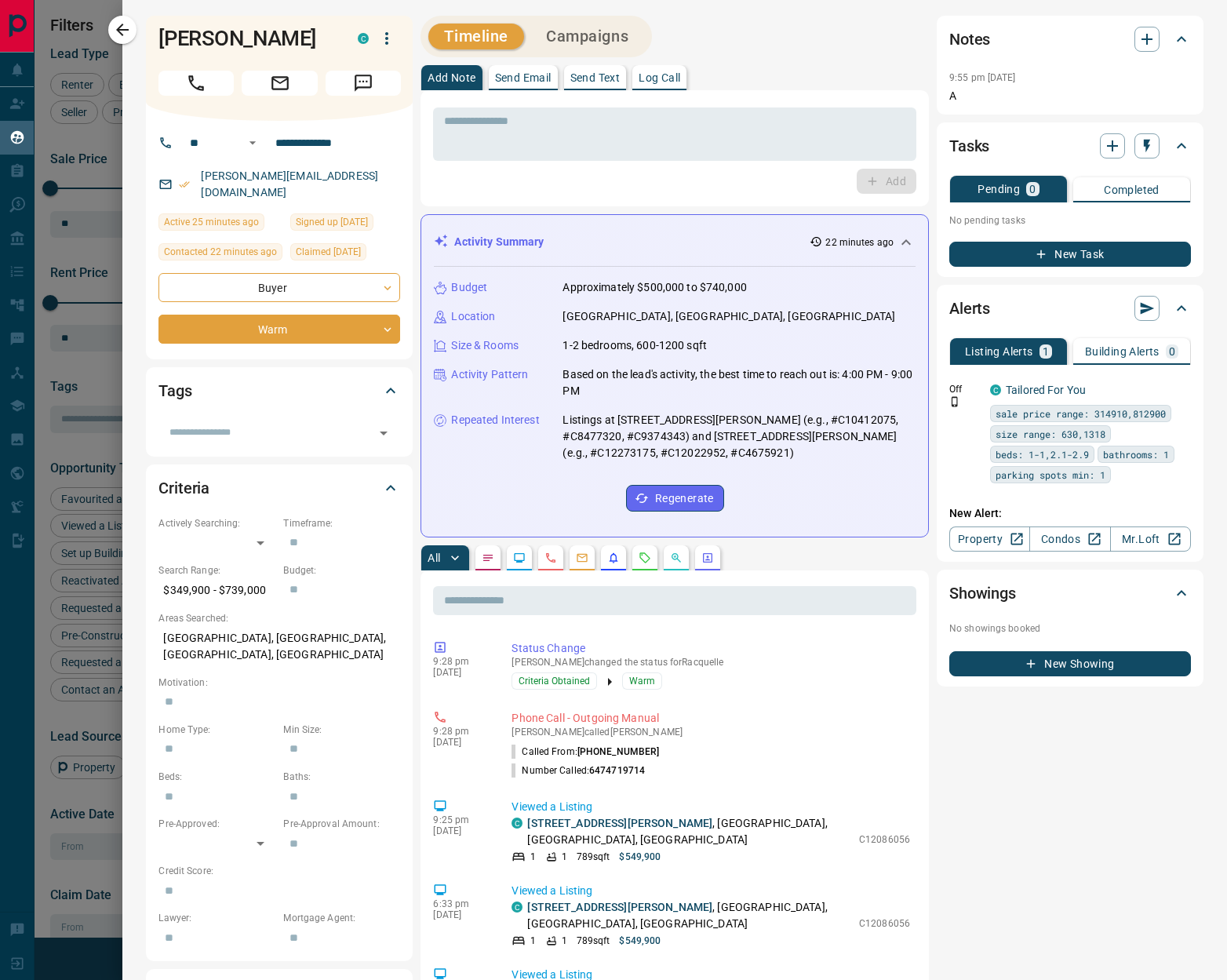
click at [645, 555] on icon "Requests" at bounding box center [645, 558] width 12 height 12
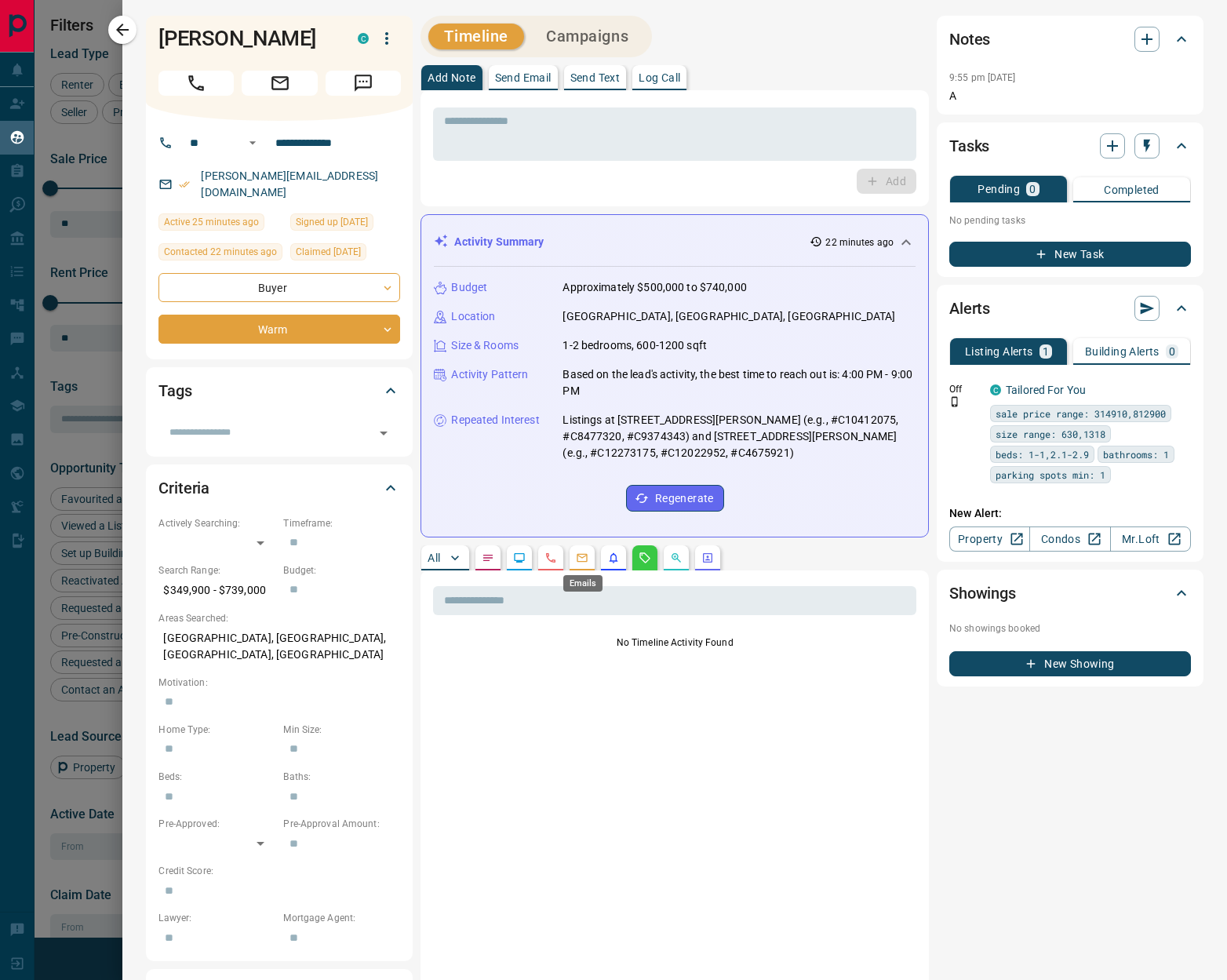
click at [580, 556] on icon "Emails" at bounding box center [582, 558] width 11 height 9
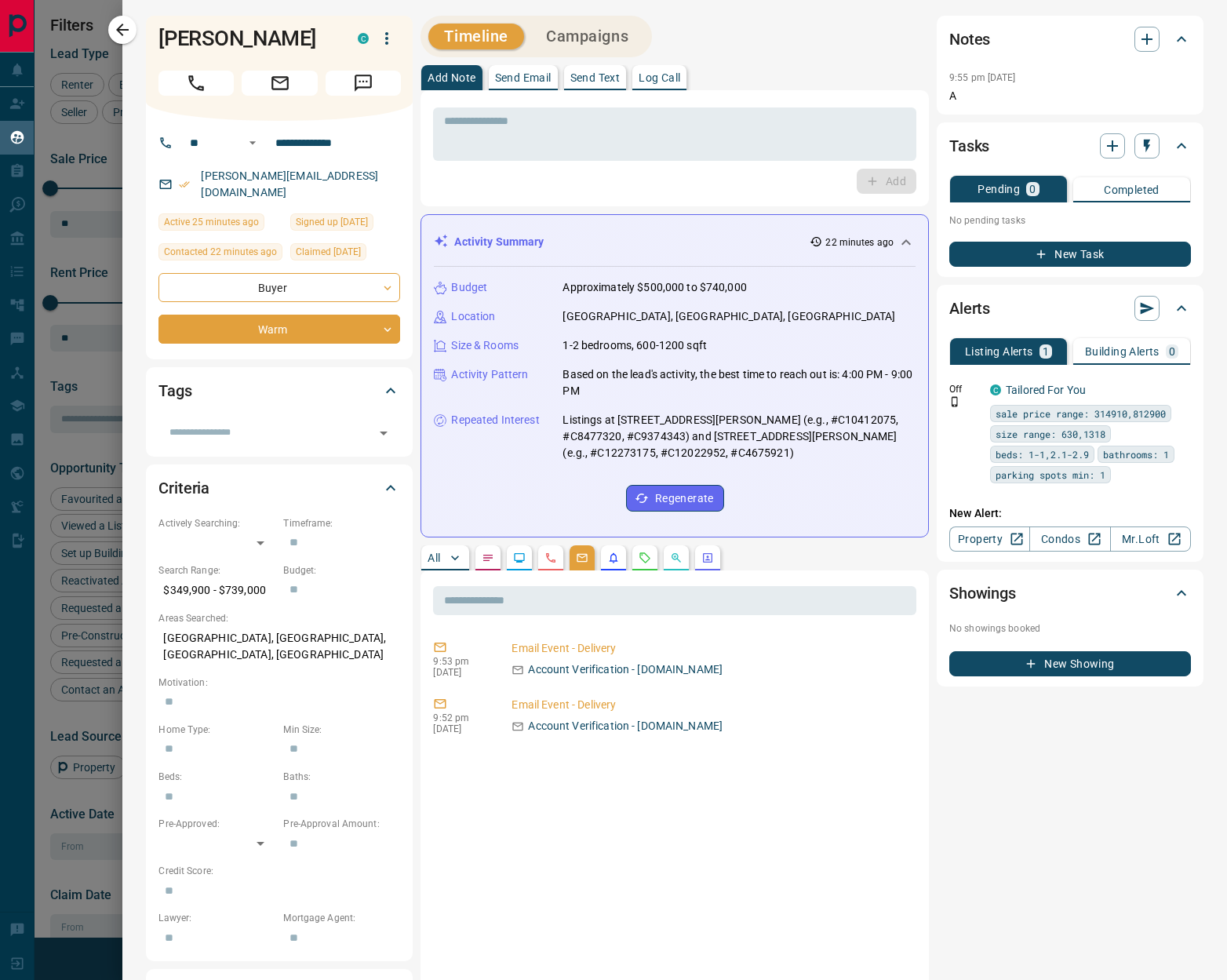
click at [523, 562] on icon "Lead Browsing Activity" at bounding box center [519, 557] width 11 height 10
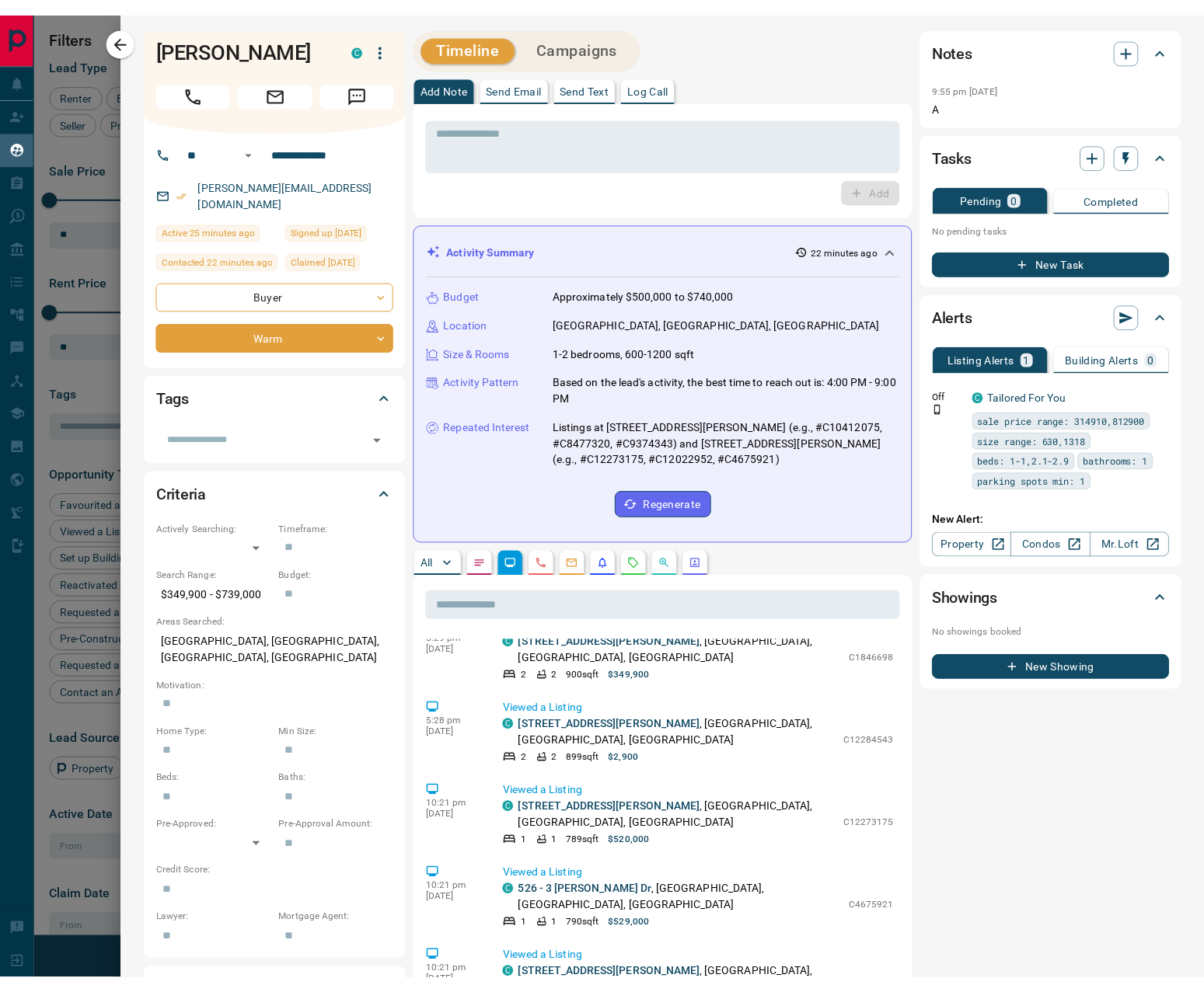
scroll to position [413, 0]
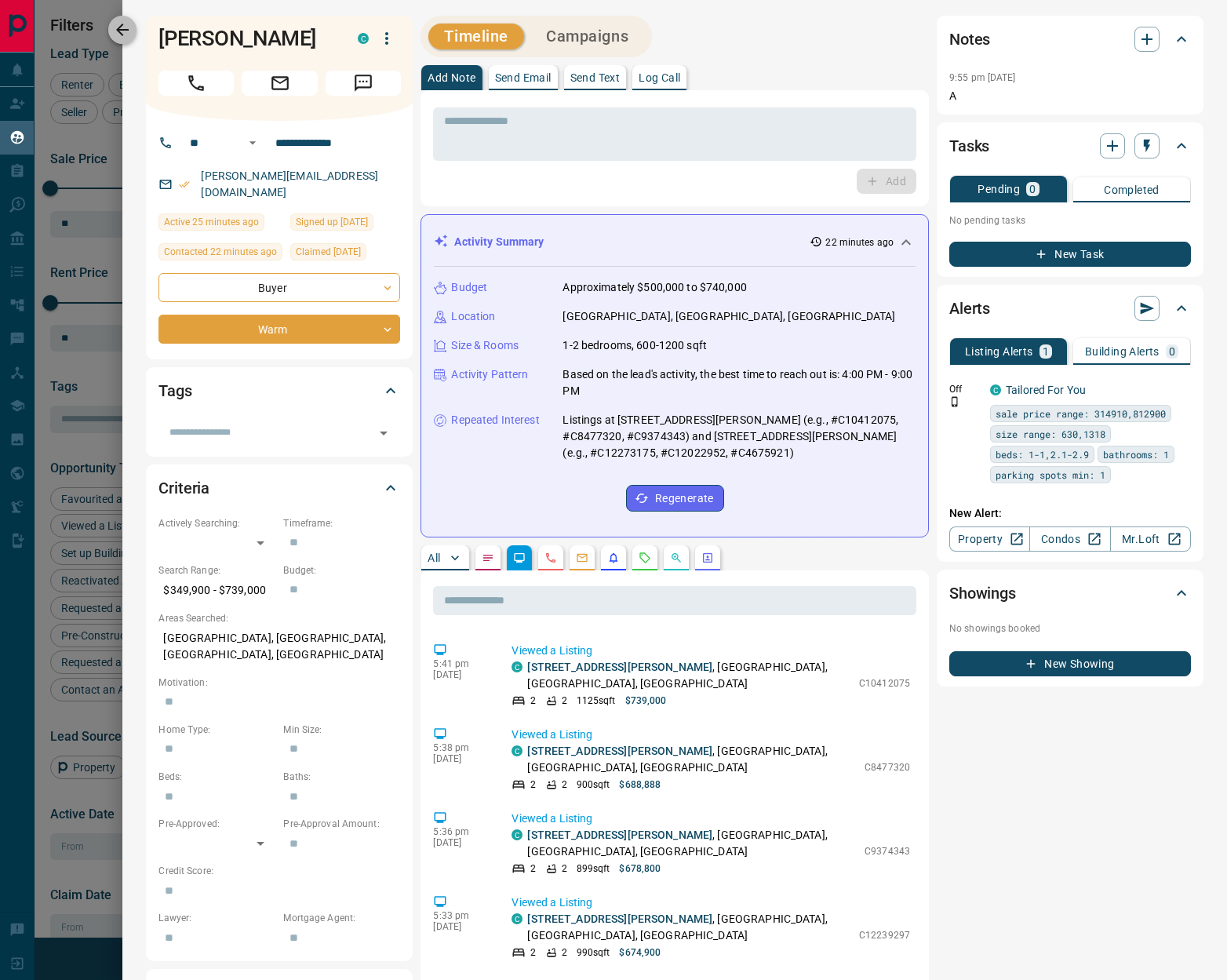
click at [123, 32] on icon "button" at bounding box center [122, 29] width 18 height 18
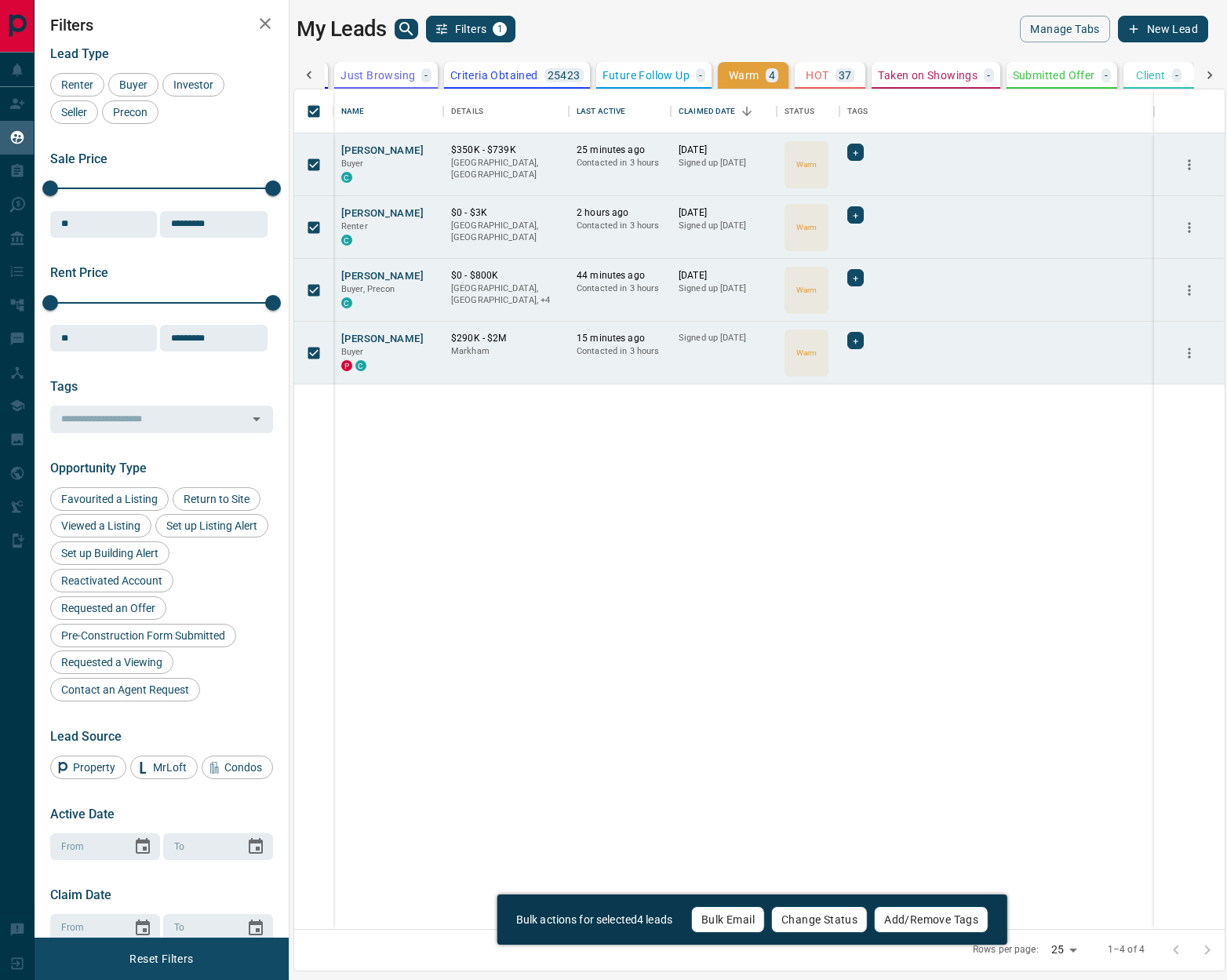
click at [836, 922] on button "Change Status" at bounding box center [820, 919] width 97 height 26
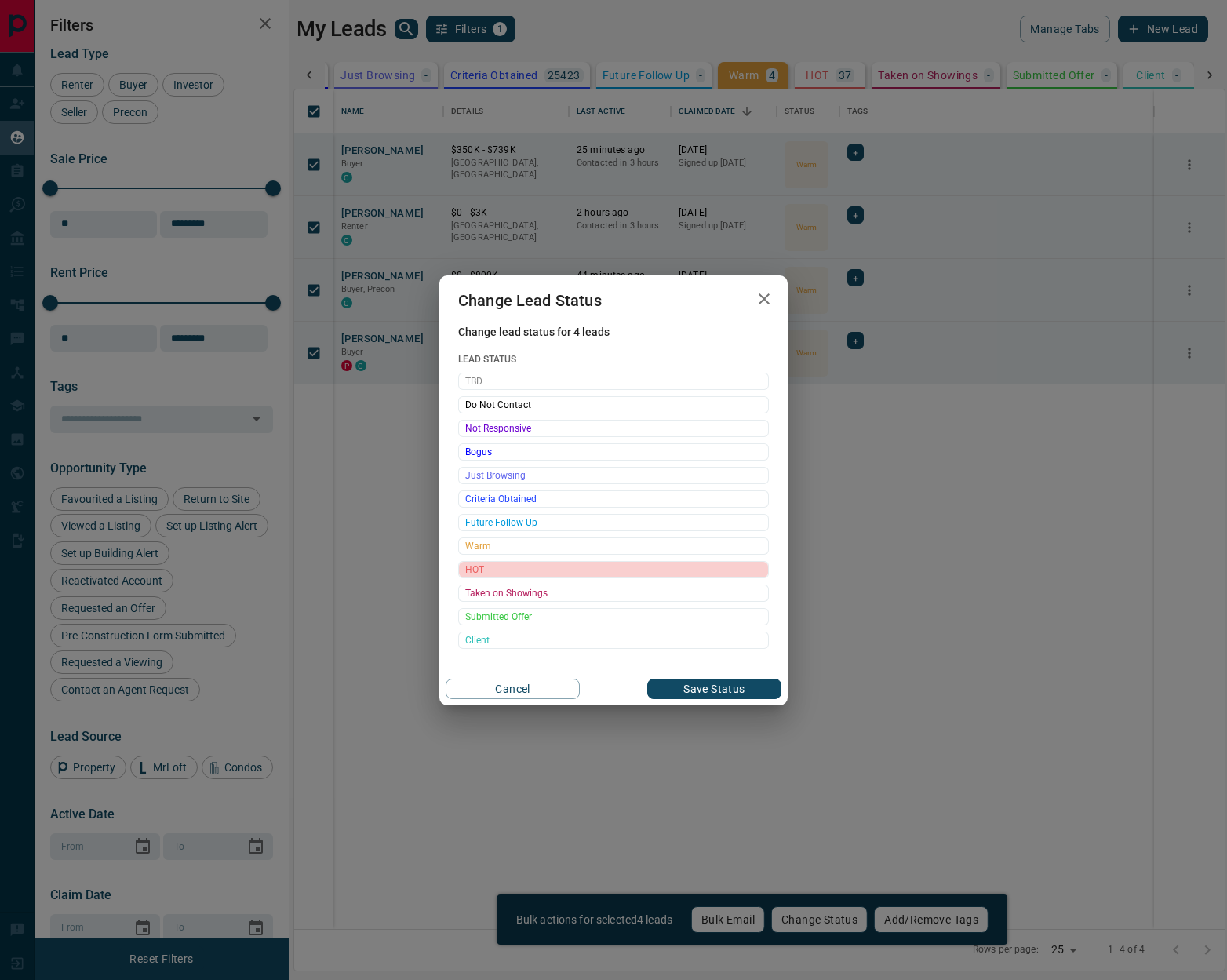
click at [521, 572] on span "HOT" at bounding box center [613, 570] width 296 height 16
drag, startPoint x: 736, startPoint y: 693, endPoint x: 765, endPoint y: 705, distance: 31.4
click at [735, 692] on button "Save Status" at bounding box center [715, 688] width 134 height 20
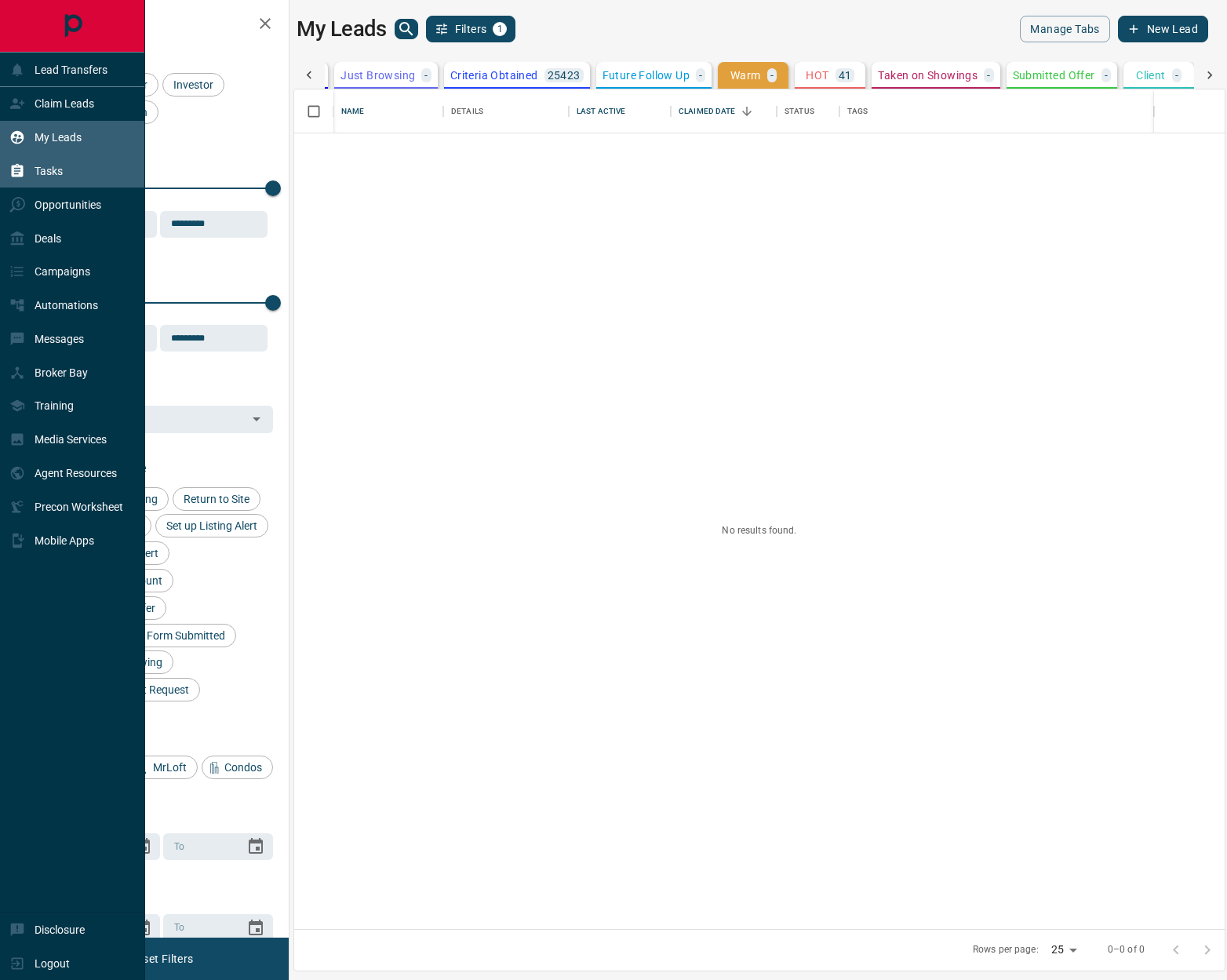
click at [45, 171] on p "Tasks" at bounding box center [48, 171] width 28 height 12
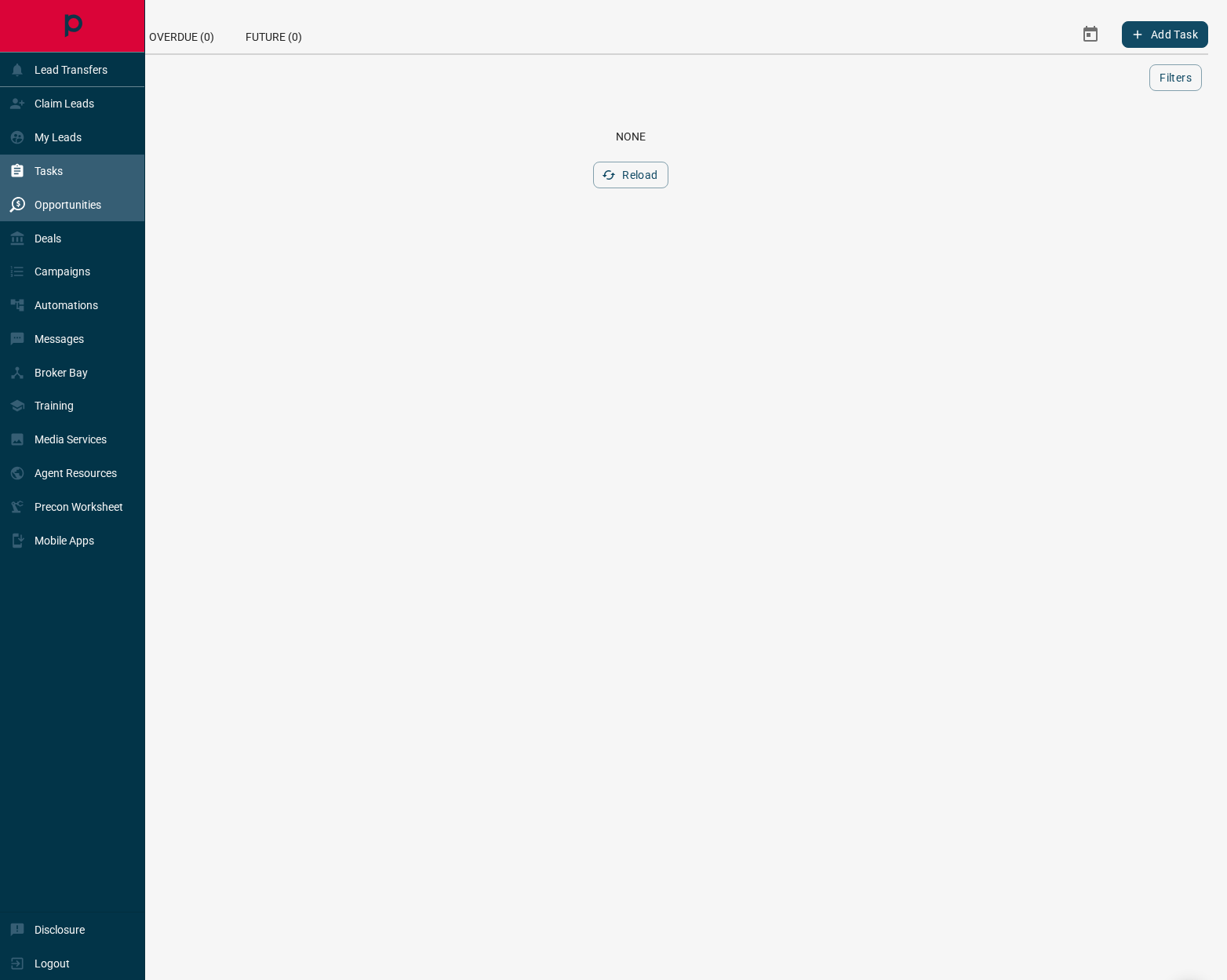
click at [53, 205] on p "Opportunities" at bounding box center [68, 205] width 67 height 12
